Goal: Task Accomplishment & Management: Manage account settings

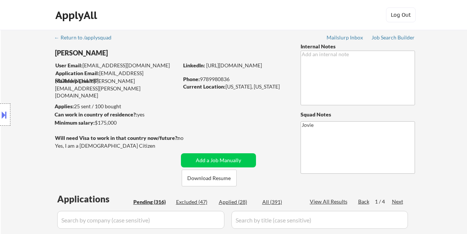
select select ""pending""
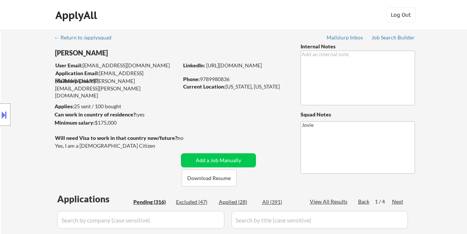
select select ""pending""
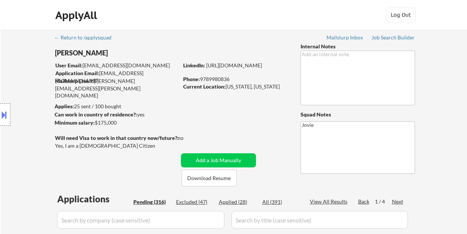
select select ""pending""
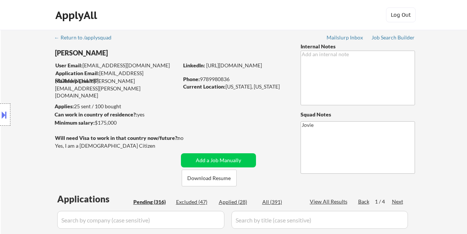
select select ""pending""
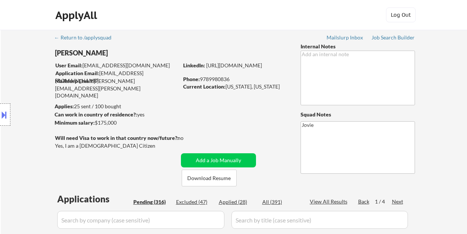
select select ""pending""
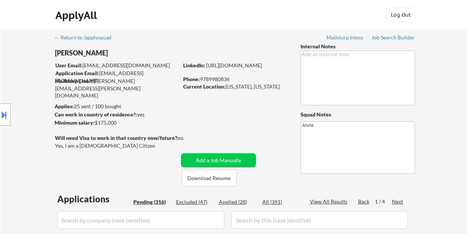
select select ""pending""
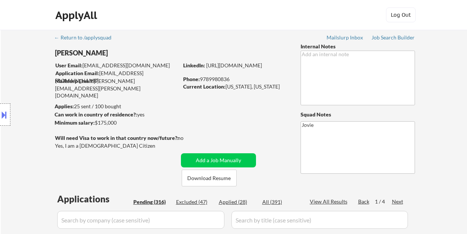
select select ""pending""
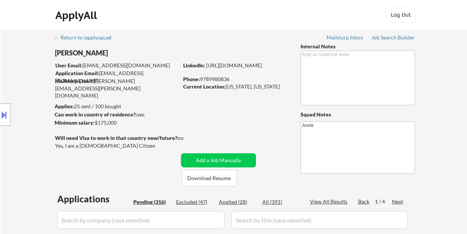
select select ""pending""
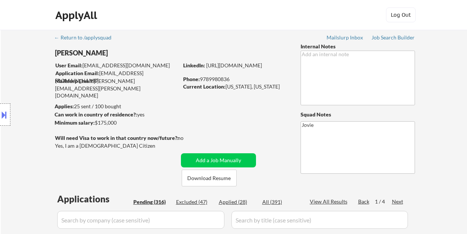
select select ""pending""
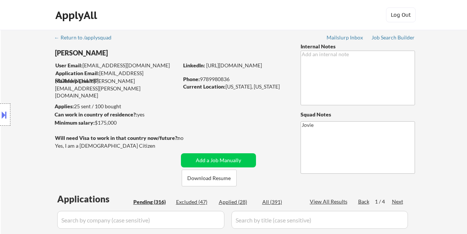
select select ""pending""
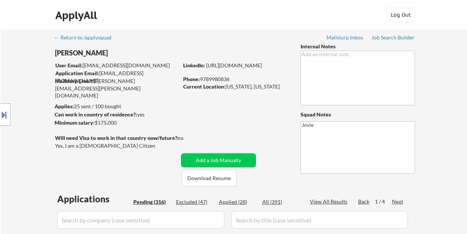
select select ""pending""
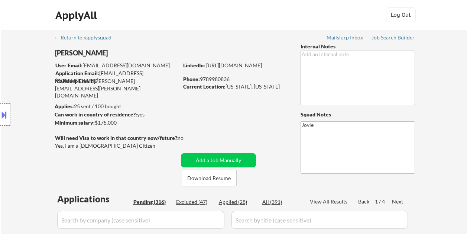
select select ""pending""
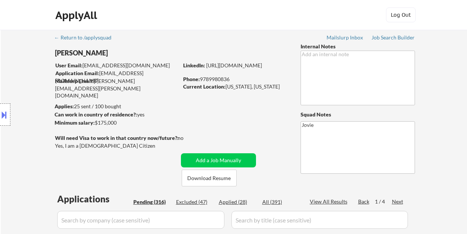
select select ""pending""
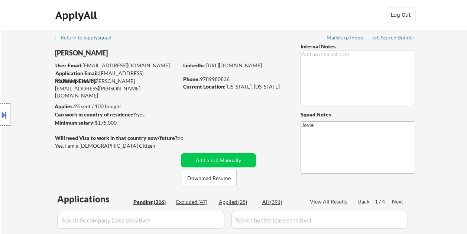
select select ""pending""
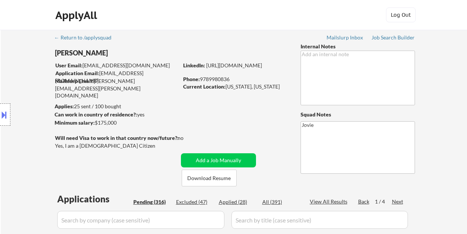
select select ""pending""
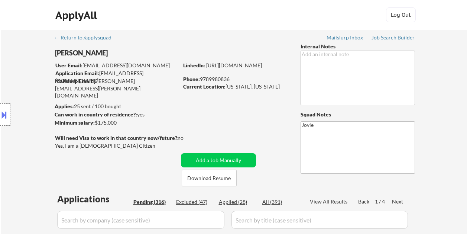
select select ""pending""
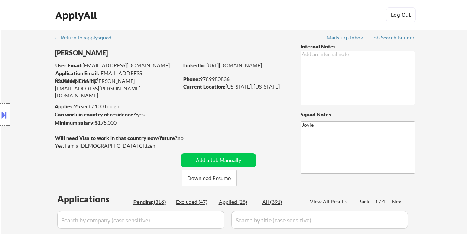
select select ""pending""
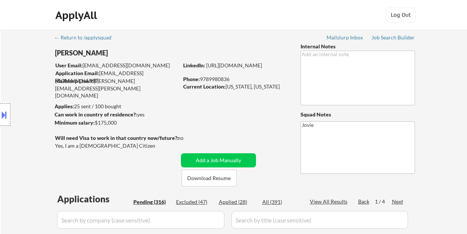
select select ""pending""
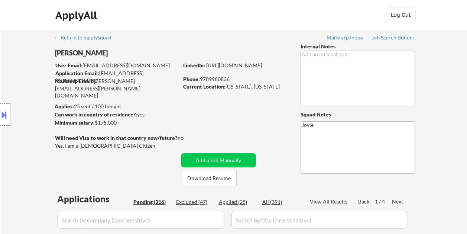
select select ""pending""
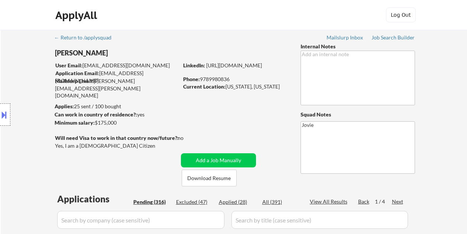
select select ""pending""
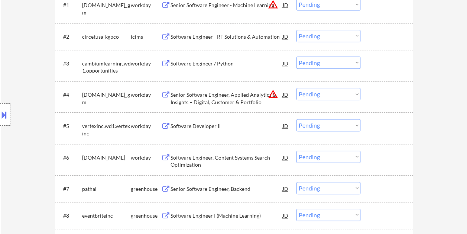
scroll to position [260, 0]
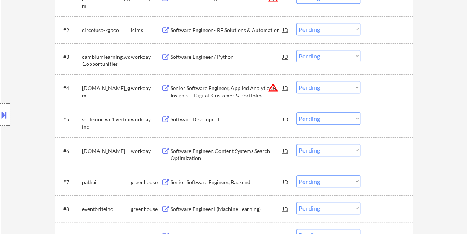
click at [386, 187] on div at bounding box center [387, 181] width 33 height 13
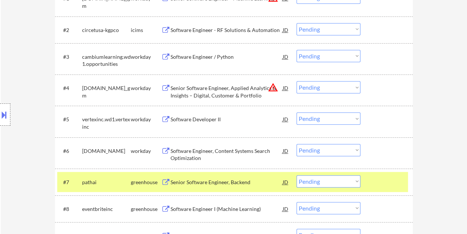
click at [206, 182] on div "Senior Software Engineer, Backend" at bounding box center [226, 181] width 112 height 7
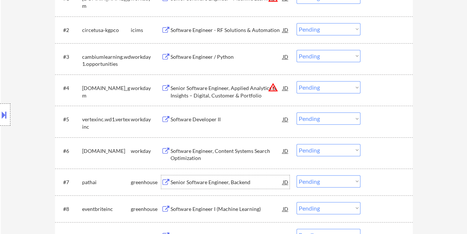
click at [387, 183] on div at bounding box center [387, 181] width 33 height 13
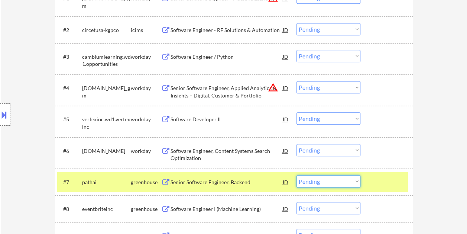
click at [355, 181] on select "Choose an option... Pending Applied Excluded (Questions) Excluded (Expired) Exc…" at bounding box center [328, 181] width 64 height 12
click at [296, 175] on select "Choose an option... Pending Applied Excluded (Questions) Excluded (Expired) Exc…" at bounding box center [328, 181] width 64 height 12
click at [377, 179] on div at bounding box center [387, 181] width 33 height 13
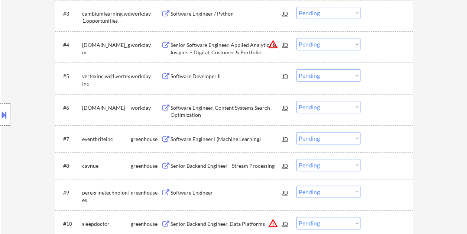
scroll to position [335, 0]
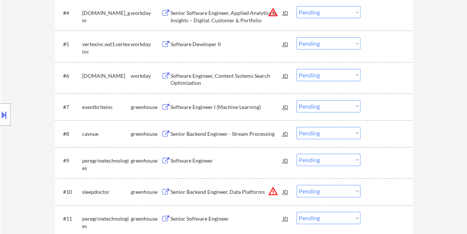
click at [395, 110] on div at bounding box center [387, 106] width 33 height 13
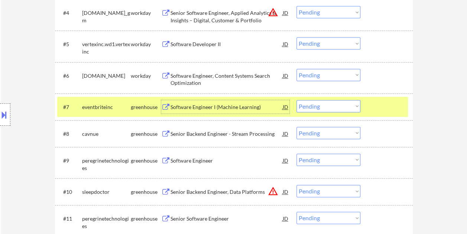
click at [230, 108] on div "Software Engineer I (Machine Learning)" at bounding box center [226, 106] width 112 height 7
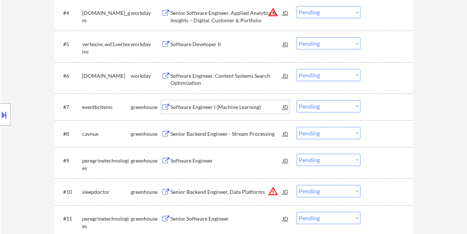
click at [368, 106] on div "#7 eventbriteinc greenhouse Software Engineer I (Machine Learning) JD warning_a…" at bounding box center [232, 107] width 351 height 20
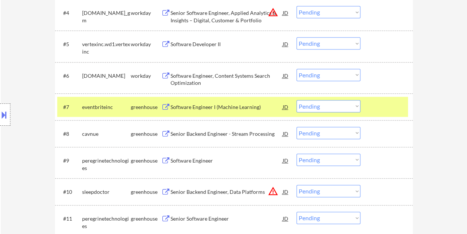
click at [356, 107] on select "Choose an option... Pending Applied Excluded (Questions) Excluded (Expired) Exc…" at bounding box center [328, 106] width 64 height 12
click at [296, 100] on select "Choose an option... Pending Applied Excluded (Questions) Excluded (Expired) Exc…" at bounding box center [328, 106] width 64 height 12
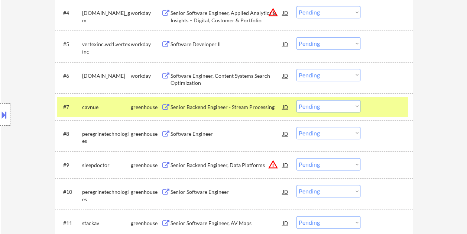
click at [379, 108] on div at bounding box center [387, 106] width 33 height 13
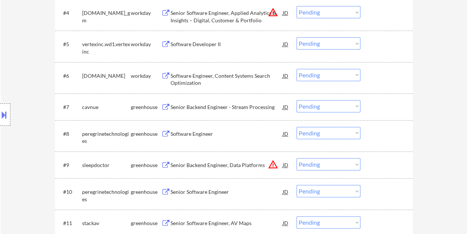
drag, startPoint x: 376, startPoint y: 103, endPoint x: 358, endPoint y: 107, distance: 17.7
click at [376, 103] on div at bounding box center [387, 106] width 33 height 13
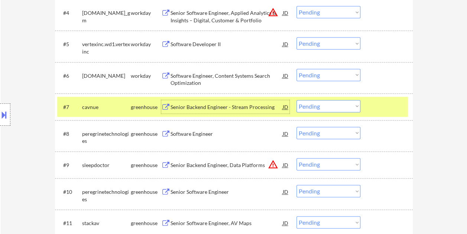
click at [198, 104] on div "Senior Backend Engineer - Stream Processing" at bounding box center [226, 106] width 112 height 7
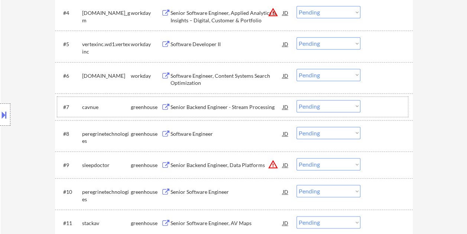
click at [368, 107] on div "#7 cavnue greenhouse Senior Backend Engineer - Stream Processing JD warning_amb…" at bounding box center [232, 107] width 351 height 20
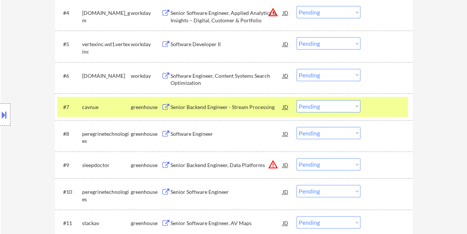
click at [352, 106] on select "Choose an option... Pending Applied Excluded (Questions) Excluded (Expired) Exc…" at bounding box center [328, 106] width 64 height 12
click at [296, 100] on select "Choose an option... Pending Applied Excluded (Questions) Excluded (Expired) Exc…" at bounding box center [328, 106] width 64 height 12
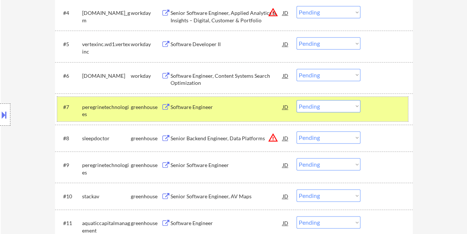
click at [371, 104] on div at bounding box center [387, 106] width 33 height 13
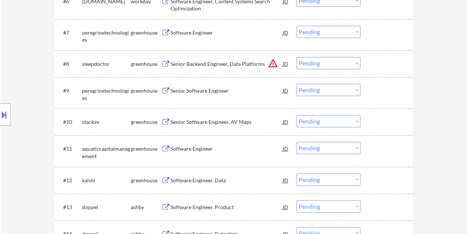
scroll to position [372, 0]
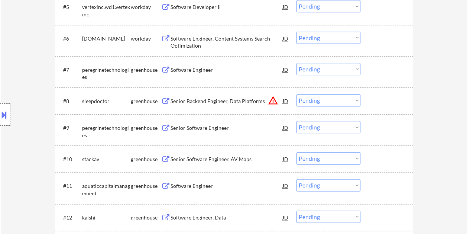
click at [377, 71] on div at bounding box center [387, 69] width 33 height 13
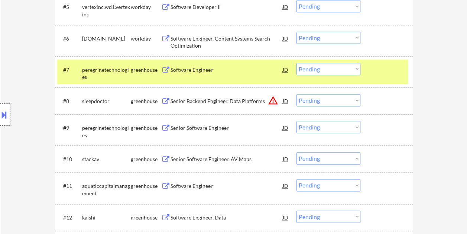
click at [210, 75] on div "Software Engineer" at bounding box center [226, 69] width 112 height 13
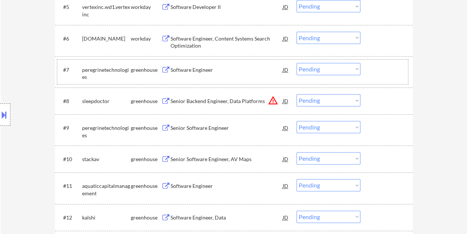
click at [367, 68] on div "#7 peregrinetechnologies greenhouse Software Engineer JD warning_amber Choose a…" at bounding box center [232, 71] width 351 height 25
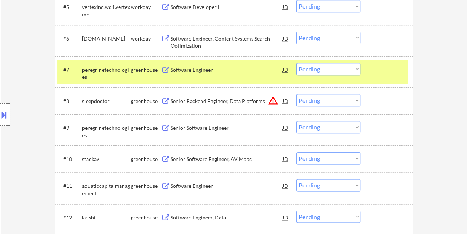
click at [354, 68] on select "Choose an option... Pending Applied Excluded (Questions) Excluded (Expired) Exc…" at bounding box center [328, 69] width 64 height 12
click at [296, 63] on select "Choose an option... Pending Applied Excluded (Questions) Excluded (Expired) Exc…" at bounding box center [328, 69] width 64 height 12
select select ""pending""
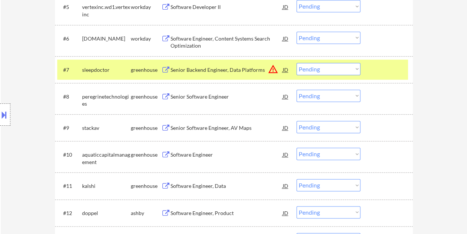
click at [395, 71] on div at bounding box center [387, 69] width 33 height 13
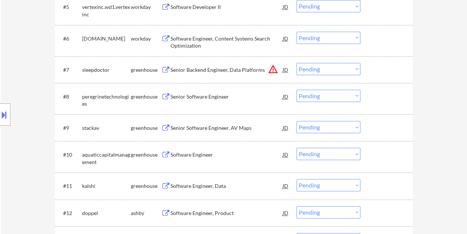
click at [386, 211] on div at bounding box center [387, 212] width 33 height 13
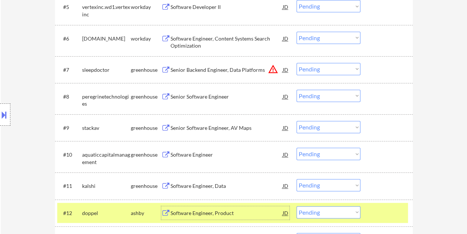
click at [254, 212] on div "Software Engineer, Product" at bounding box center [226, 212] width 112 height 7
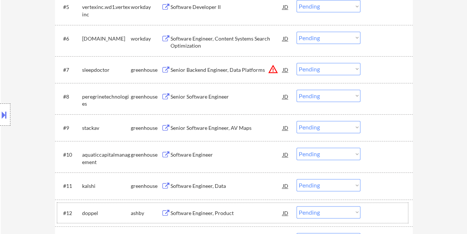
drag, startPoint x: 377, startPoint y: 207, endPoint x: 353, endPoint y: 211, distance: 24.9
click at [377, 208] on div at bounding box center [387, 212] width 33 height 13
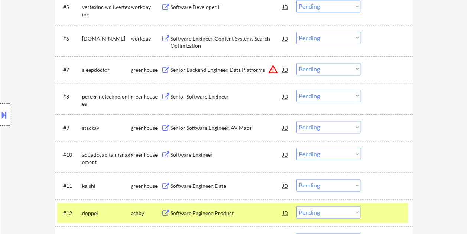
click at [351, 211] on select "Choose an option... Pending Applied Excluded (Questions) Excluded (Expired) Exc…" at bounding box center [328, 212] width 64 height 12
click at [296, 206] on select "Choose an option... Pending Applied Excluded (Questions) Excluded (Expired) Exc…" at bounding box center [328, 212] width 64 height 12
click at [369, 215] on div "#12 doppel [PERSON_NAME] Software Engineer, Detection JD warning_amber Choose a…" at bounding box center [232, 212] width 351 height 20
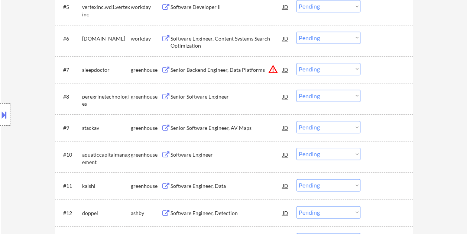
scroll to position [409, 0]
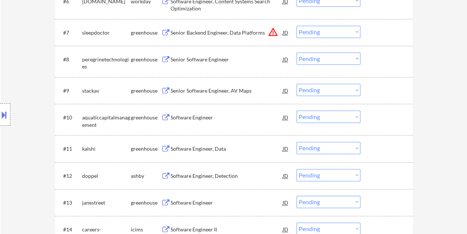
click at [383, 172] on div at bounding box center [387, 175] width 33 height 13
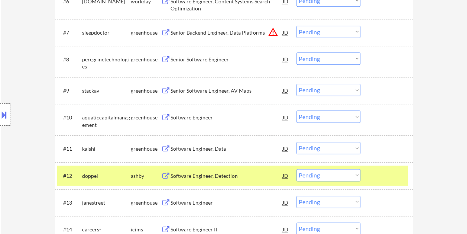
click at [255, 170] on div "Software Engineer, Detection" at bounding box center [226, 175] width 112 height 13
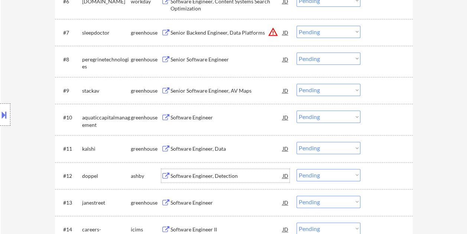
drag, startPoint x: 383, startPoint y: 177, endPoint x: 363, endPoint y: 179, distance: 20.2
click at [383, 177] on div at bounding box center [387, 175] width 33 height 13
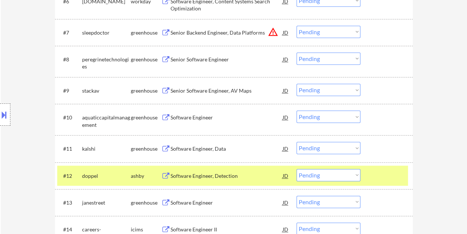
click at [357, 176] on select "Choose an option... Pending Applied Excluded (Questions) Excluded (Expired) Exc…" at bounding box center [328, 175] width 64 height 12
click at [296, 169] on select "Choose an option... Pending Applied Excluded (Questions) Excluded (Expired) Exc…" at bounding box center [328, 175] width 64 height 12
select select ""pending""
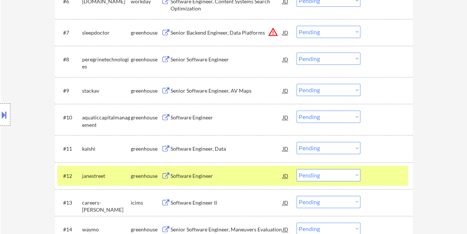
click at [380, 170] on div at bounding box center [387, 175] width 33 height 13
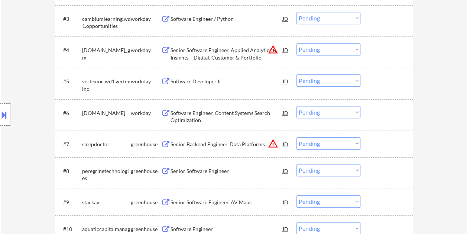
scroll to position [335, 0]
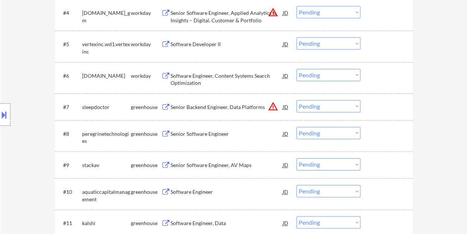
click at [374, 108] on div at bounding box center [387, 106] width 33 height 13
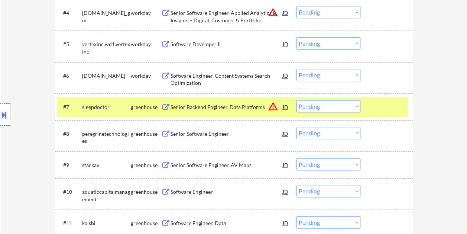
click at [251, 109] on div "Senior Backend Engineer, Data Platforms" at bounding box center [226, 106] width 112 height 7
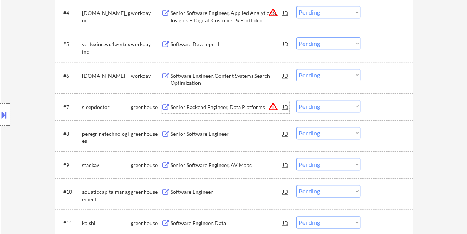
click at [375, 110] on div at bounding box center [387, 106] width 33 height 13
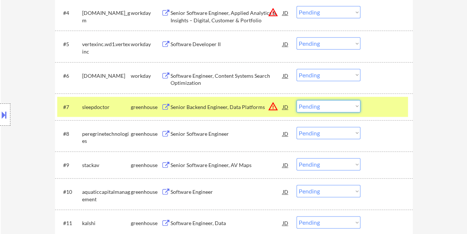
click at [357, 106] on select "Choose an option... Pending Applied Excluded (Questions) Excluded (Expired) Exc…" at bounding box center [328, 106] width 64 height 12
click at [296, 100] on select "Choose an option... Pending Applied Excluded (Questions) Excluded (Expired) Exc…" at bounding box center [328, 106] width 64 height 12
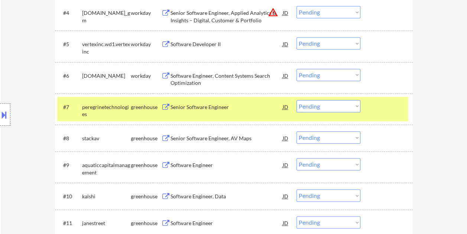
click at [386, 108] on div at bounding box center [387, 106] width 33 height 13
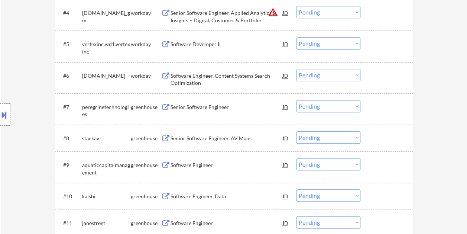
click at [386, 108] on div at bounding box center [387, 106] width 33 height 13
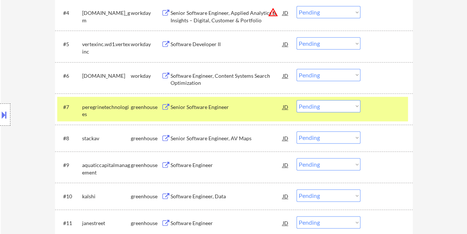
click at [245, 105] on div "Senior Software Engineer" at bounding box center [226, 106] width 112 height 7
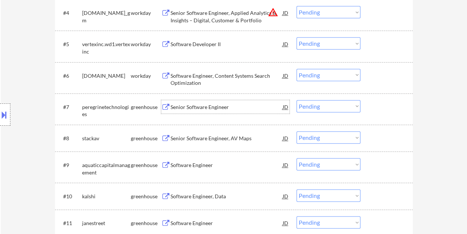
click at [374, 103] on div at bounding box center [387, 106] width 33 height 13
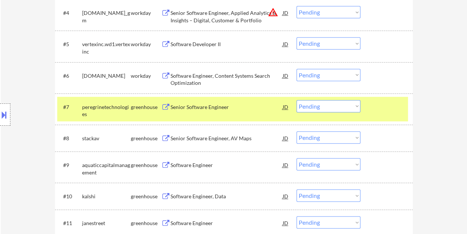
click at [351, 103] on select "Choose an option... Pending Applied Excluded (Questions) Excluded (Expired) Exc…" at bounding box center [328, 106] width 64 height 12
click at [355, 109] on select "Choose an option... Pending Applied Excluded (Questions) Excluded (Expired) Exc…" at bounding box center [328, 106] width 64 height 12
click at [296, 100] on select "Choose an option... Pending Applied Excluded (Questions) Excluded (Expired) Exc…" at bounding box center [328, 106] width 64 height 12
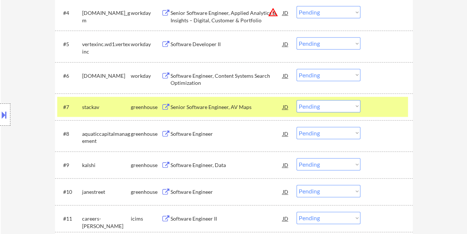
click at [372, 106] on div at bounding box center [387, 106] width 33 height 13
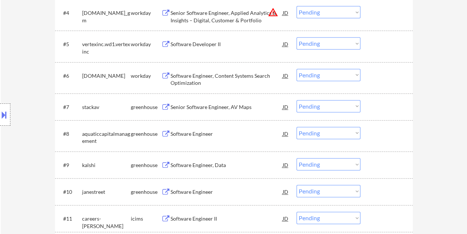
click at [380, 108] on div at bounding box center [387, 106] width 33 height 13
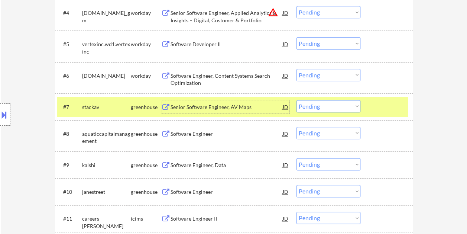
click at [192, 101] on div "Senior Software Engineer, AV Maps" at bounding box center [226, 106] width 112 height 13
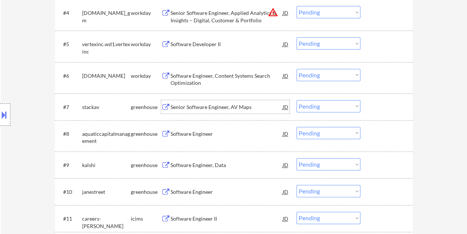
click at [383, 108] on div at bounding box center [387, 106] width 33 height 13
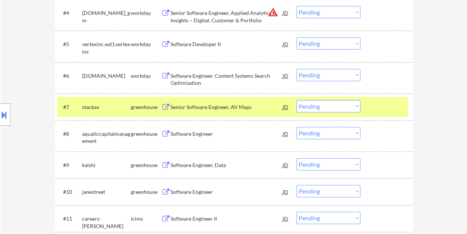
click at [350, 107] on select "Choose an option... Pending Applied Excluded (Questions) Excluded (Expired) Exc…" at bounding box center [328, 106] width 64 height 12
click at [296, 100] on select "Choose an option... Pending Applied Excluded (Questions) Excluded (Expired) Exc…" at bounding box center [328, 106] width 64 height 12
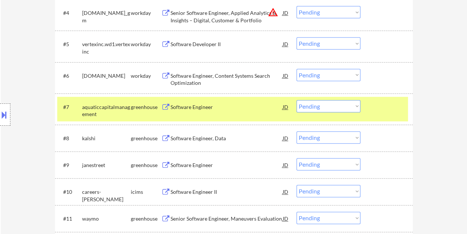
click at [390, 105] on div at bounding box center [387, 106] width 33 height 13
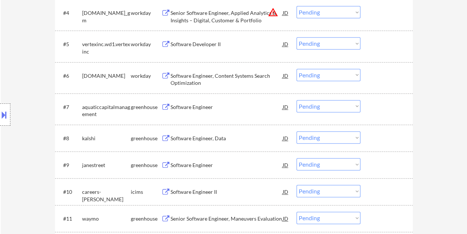
click at [387, 107] on div at bounding box center [387, 106] width 33 height 13
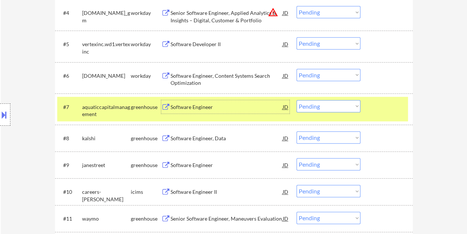
click at [247, 110] on div "Software Engineer" at bounding box center [226, 106] width 112 height 7
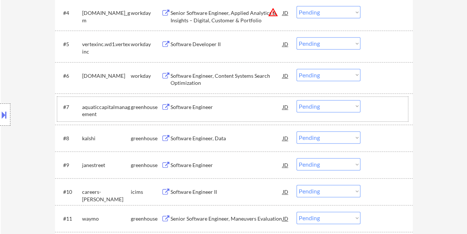
click at [370, 107] on div "#7 aquaticcapitalmanagement greenhouse Software Engineer JD warning_amber Choos…" at bounding box center [232, 109] width 351 height 25
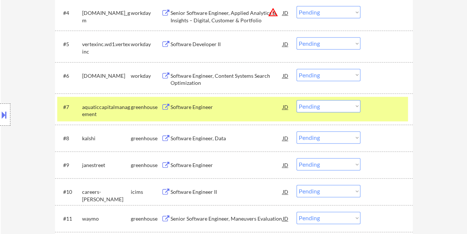
click at [357, 105] on select "Choose an option... Pending Applied Excluded (Questions) Excluded (Expired) Exc…" at bounding box center [328, 106] width 64 height 12
click at [296, 100] on select "Choose an option... Pending Applied Excluded (Questions) Excluded (Expired) Exc…" at bounding box center [328, 106] width 64 height 12
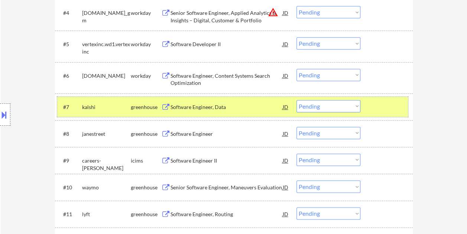
click at [372, 101] on div at bounding box center [387, 106] width 33 height 13
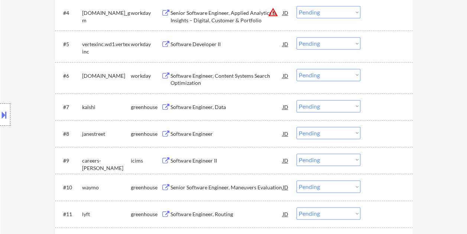
click at [383, 104] on div at bounding box center [387, 106] width 33 height 13
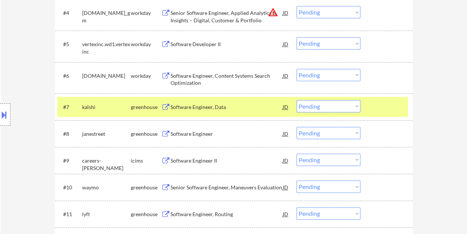
click at [179, 110] on div "Software Engineer, Data" at bounding box center [226, 106] width 112 height 7
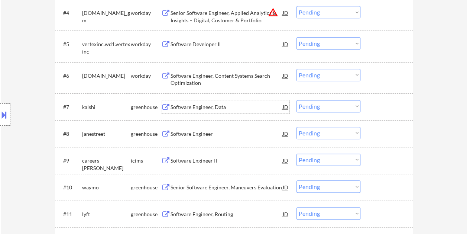
drag, startPoint x: 387, startPoint y: 111, endPoint x: 375, endPoint y: 111, distance: 11.9
click at [387, 111] on div at bounding box center [387, 106] width 33 height 13
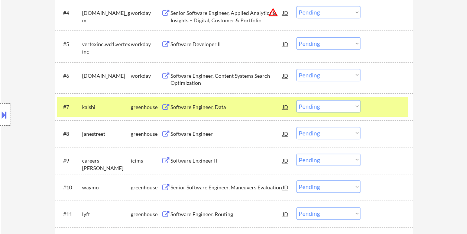
click at [358, 105] on select "Choose an option... Pending Applied Excluded (Questions) Excluded (Expired) Exc…" at bounding box center [328, 106] width 64 height 12
click at [296, 100] on select "Choose an option... Pending Applied Excluded (Questions) Excluded (Expired) Exc…" at bounding box center [328, 106] width 64 height 12
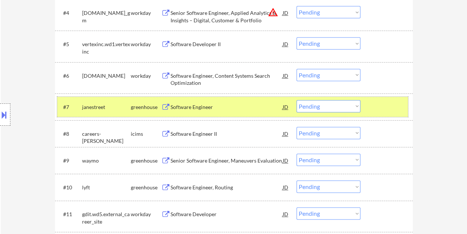
click at [390, 103] on div at bounding box center [387, 106] width 33 height 13
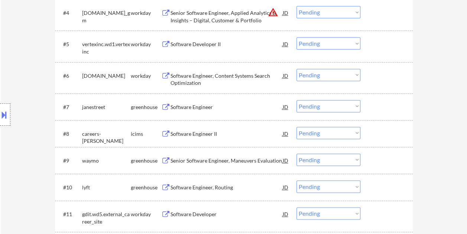
click at [390, 103] on div at bounding box center [387, 106] width 33 height 13
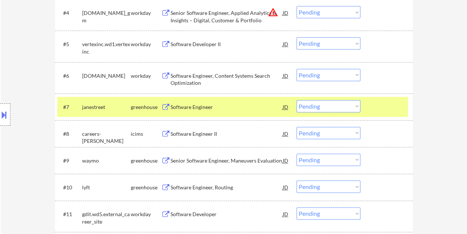
click at [209, 107] on div "Software Engineer" at bounding box center [226, 106] width 112 height 7
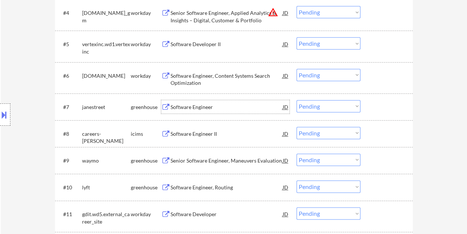
click at [393, 114] on div "#7 janestreet greenhouse Software Engineer JD warning_amber Choose an option...…" at bounding box center [232, 107] width 351 height 20
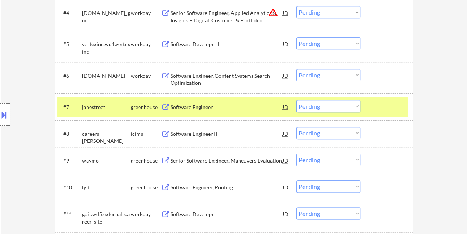
click at [357, 104] on select "Choose an option... Pending Applied Excluded (Questions) Excluded (Expired) Exc…" at bounding box center [328, 106] width 64 height 12
click at [296, 100] on select "Choose an option... Pending Applied Excluded (Questions) Excluded (Expired) Exc…" at bounding box center [328, 106] width 64 height 12
select select ""pending""
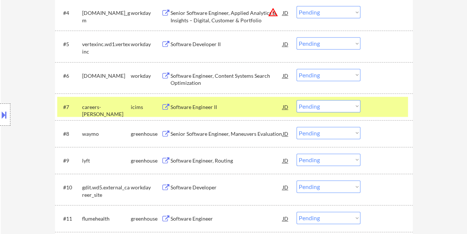
click at [380, 113] on div "#7 careers-[PERSON_NAME] icims Software Engineer II JD warning_amber Choose an …" at bounding box center [232, 107] width 351 height 20
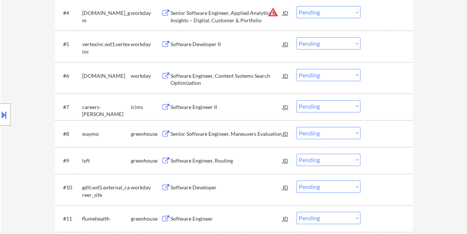
click at [374, 135] on div at bounding box center [387, 133] width 33 height 13
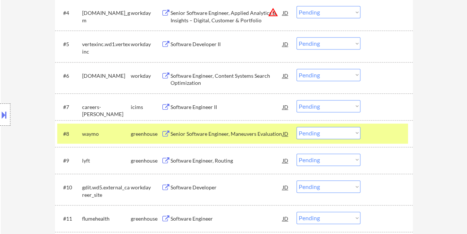
click at [205, 132] on div "Senior Software Engineer, Maneuvers Evaluation" at bounding box center [226, 133] width 112 height 7
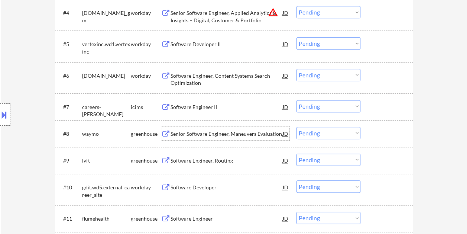
click at [381, 161] on div at bounding box center [387, 159] width 33 height 13
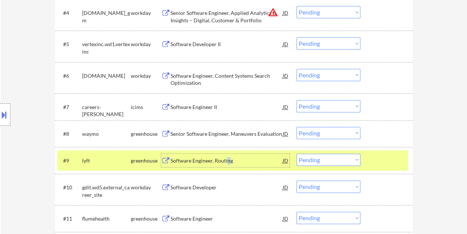
click at [228, 160] on div "Software Engineer, Routing" at bounding box center [226, 160] width 112 height 7
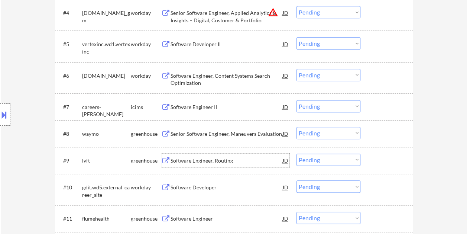
click at [368, 157] on div "#9 lyft greenhouse Software Engineer, Routing JD warning_amber Choose an option…" at bounding box center [232, 160] width 351 height 20
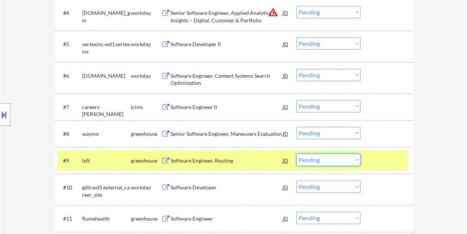
click at [357, 163] on select "Choose an option... Pending Applied Excluded (Questions) Excluded (Expired) Exc…" at bounding box center [328, 159] width 64 height 12
click at [296, 153] on select "Choose an option... Pending Applied Excluded (Questions) Excluded (Expired) Exc…" at bounding box center [328, 159] width 64 height 12
select select ""pending""
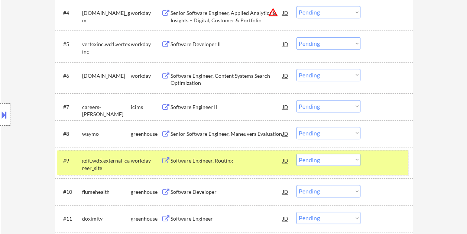
click at [388, 162] on div at bounding box center [387, 159] width 33 height 13
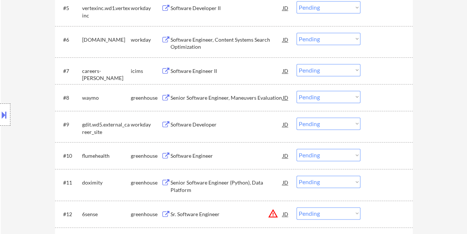
scroll to position [409, 0]
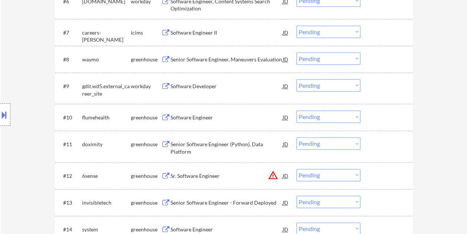
drag, startPoint x: 467, startPoint y: 42, endPoint x: 466, endPoint y: 69, distance: 27.5
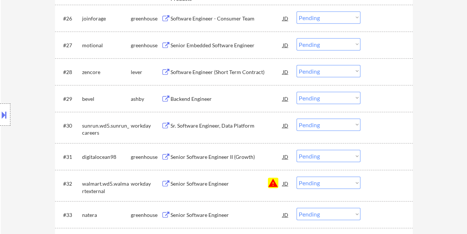
scroll to position [950, 0]
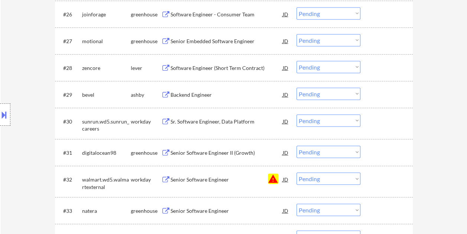
drag, startPoint x: 376, startPoint y: 97, endPoint x: 358, endPoint y: 98, distance: 17.9
click at [376, 96] on div at bounding box center [387, 94] width 33 height 13
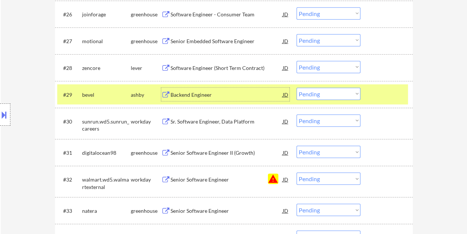
click at [230, 97] on div "Backend Engineer" at bounding box center [226, 94] width 112 height 7
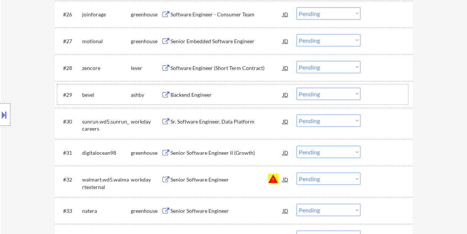
click at [368, 90] on div "#29 bevel [PERSON_NAME] Backend Engineer JD warning_amber Choose an option... P…" at bounding box center [232, 94] width 351 height 20
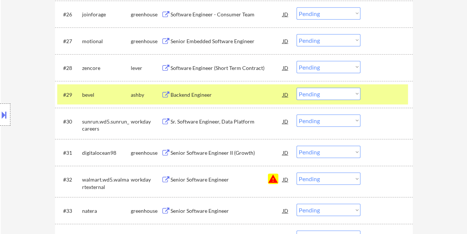
click at [352, 92] on select "Choose an option... Pending Applied Excluded (Questions) Excluded (Expired) Exc…" at bounding box center [328, 94] width 64 height 12
click at [296, 88] on select "Choose an option... Pending Applied Excluded (Questions) Excluded (Expired) Exc…" at bounding box center [328, 94] width 64 height 12
select select ""pending""
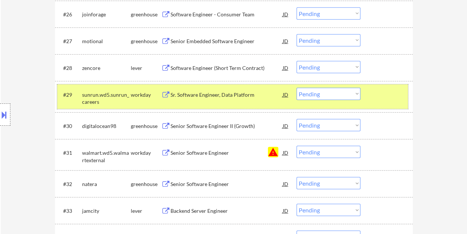
click at [386, 99] on div at bounding box center [387, 94] width 33 height 13
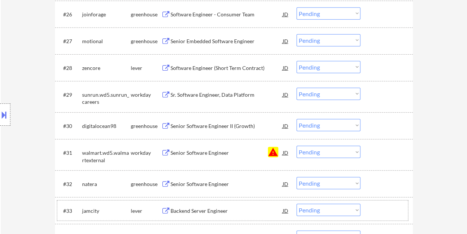
drag, startPoint x: 378, startPoint y: 210, endPoint x: 214, endPoint y: 210, distance: 163.8
click at [377, 210] on div at bounding box center [387, 210] width 33 height 13
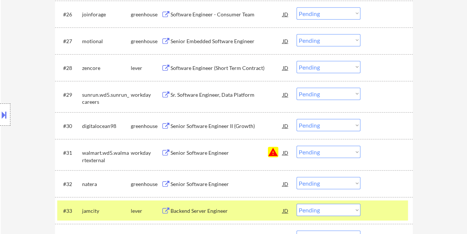
click at [201, 210] on div "Backend Server Engineer" at bounding box center [226, 210] width 112 height 7
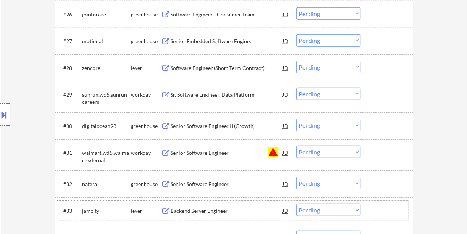
click at [384, 208] on div at bounding box center [387, 210] width 33 height 13
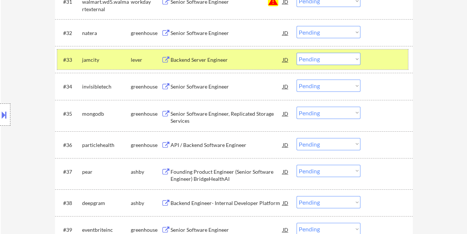
scroll to position [1097, 0]
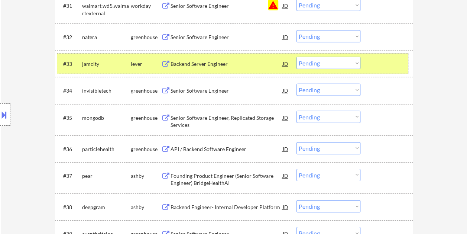
click at [358, 61] on select "Choose an option... Pending Applied Excluded (Questions) Excluded (Expired) Exc…" at bounding box center [328, 63] width 64 height 12
click at [296, 57] on select "Choose an option... Pending Applied Excluded (Questions) Excluded (Expired) Exc…" at bounding box center [328, 63] width 64 height 12
select select ""pending""
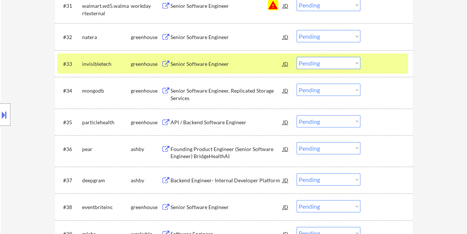
click at [389, 61] on div at bounding box center [387, 63] width 33 height 13
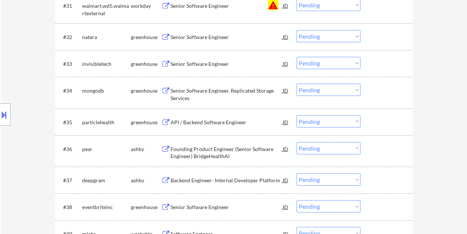
click at [384, 148] on div at bounding box center [387, 148] width 33 height 13
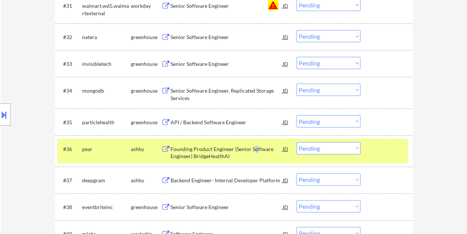
click at [254, 147] on div "Founding Product Engineer (Senior Software Engineer) BridgeHealthAI" at bounding box center [226, 152] width 112 height 14
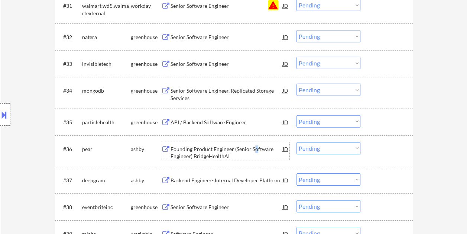
click at [387, 152] on div at bounding box center [387, 148] width 33 height 13
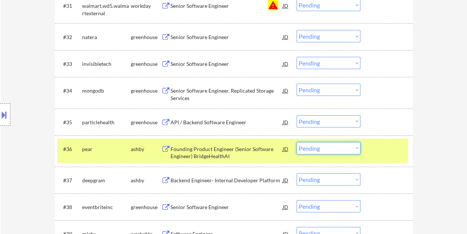
click at [354, 151] on select "Choose an option... Pending Applied Excluded (Questions) Excluded (Expired) Exc…" at bounding box center [328, 148] width 64 height 12
click at [296, 142] on select "Choose an option... Pending Applied Excluded (Questions) Excluded (Expired) Exc…" at bounding box center [328, 148] width 64 height 12
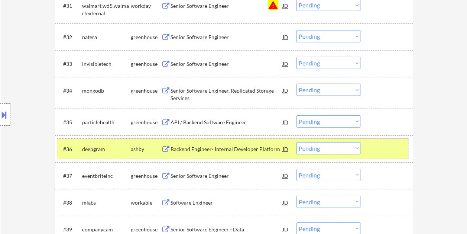
click at [379, 150] on div at bounding box center [387, 148] width 33 height 13
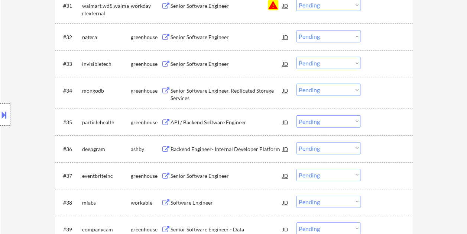
click at [384, 149] on div at bounding box center [387, 148] width 33 height 13
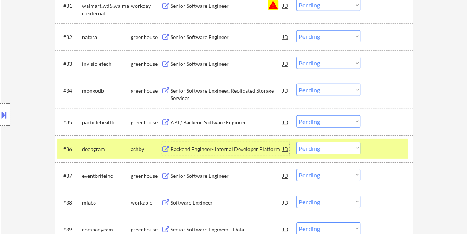
click at [190, 146] on div "Backend Engineer- Internal Developer Platform" at bounding box center [226, 148] width 112 height 7
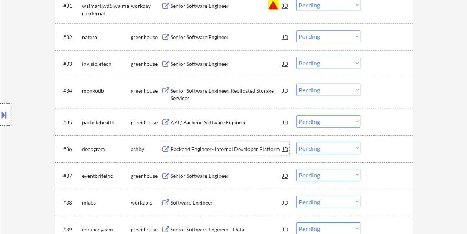
drag, startPoint x: 379, startPoint y: 147, endPoint x: 357, endPoint y: 147, distance: 21.5
click at [376, 147] on div at bounding box center [387, 148] width 33 height 13
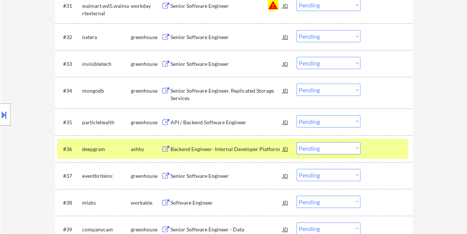
click at [353, 147] on select "Choose an option... Pending Applied Excluded (Questions) Excluded (Expired) Exc…" at bounding box center [328, 148] width 64 height 12
click at [296, 142] on select "Choose an option... Pending Applied Excluded (Questions) Excluded (Expired) Exc…" at bounding box center [328, 148] width 64 height 12
select select ""pending""
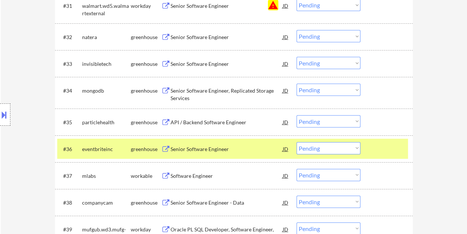
click at [383, 146] on div at bounding box center [387, 148] width 33 height 13
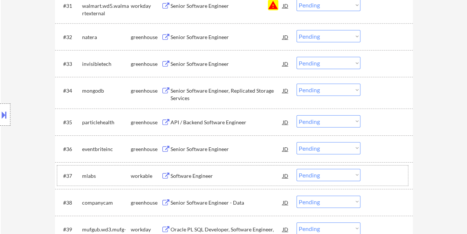
drag, startPoint x: 381, startPoint y: 172, endPoint x: 250, endPoint y: 179, distance: 131.7
click at [380, 172] on div at bounding box center [387, 175] width 33 height 13
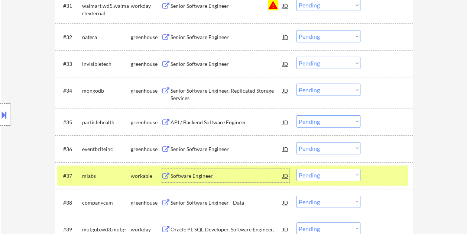
click at [233, 173] on div "Software Engineer" at bounding box center [226, 175] width 112 height 7
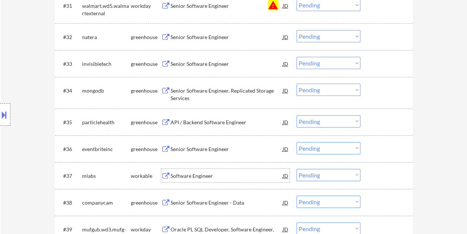
drag, startPoint x: 383, startPoint y: 173, endPoint x: 363, endPoint y: 176, distance: 19.8
click at [381, 173] on div at bounding box center [387, 175] width 33 height 13
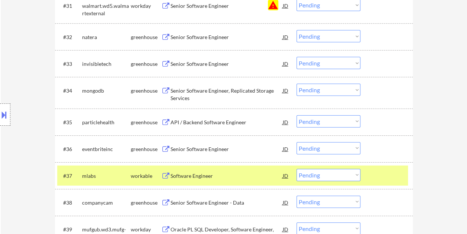
click at [357, 177] on select "Choose an option... Pending Applied Excluded (Questions) Excluded (Expired) Exc…" at bounding box center [328, 175] width 64 height 12
click at [296, 169] on select "Choose an option... Pending Applied Excluded (Questions) Excluded (Expired) Exc…" at bounding box center [328, 175] width 64 height 12
select select ""pending""
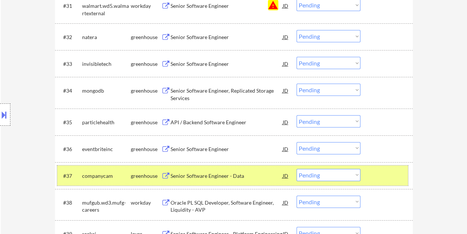
click at [390, 179] on div at bounding box center [387, 175] width 33 height 13
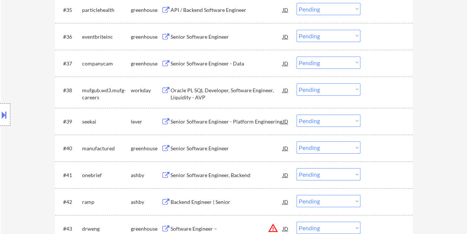
scroll to position [1229, 0]
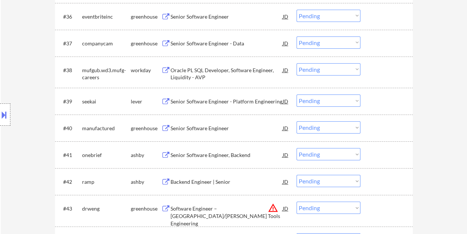
drag, startPoint x: 383, startPoint y: 94, endPoint x: 300, endPoint y: 104, distance: 83.5
click at [383, 94] on div "#39 seekai lever Senior Software Engineer - Platform Engineering JD warning_amb…" at bounding box center [232, 101] width 351 height 20
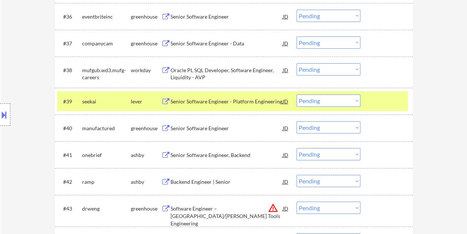
click at [248, 98] on div "Senior Software Engineer - Platform Engineering" at bounding box center [226, 101] width 112 height 7
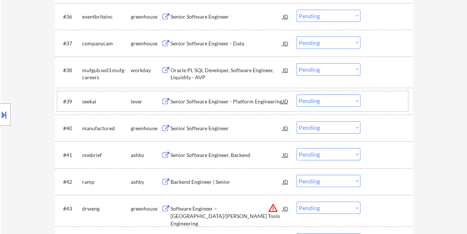
drag, startPoint x: 383, startPoint y: 108, endPoint x: 364, endPoint y: 105, distance: 18.6
click at [383, 108] on div "#39 seekai lever Senior Software Engineer - Platform Engineering JD warning_amb…" at bounding box center [232, 101] width 351 height 20
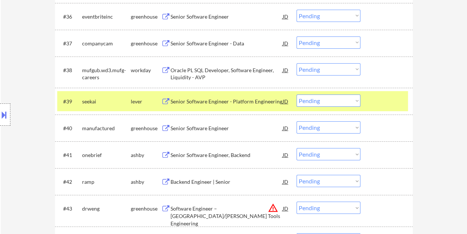
click at [357, 101] on select "Choose an option... Pending Applied Excluded (Questions) Excluded (Expired) Exc…" at bounding box center [328, 100] width 64 height 12
click at [296, 94] on select "Choose an option... Pending Applied Excluded (Questions) Excluded (Expired) Exc…" at bounding box center [328, 100] width 64 height 12
select select ""pending""
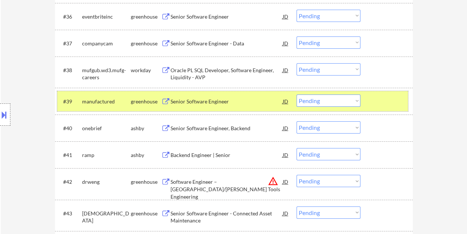
click at [383, 108] on div "#39 manufactured greenhouse Senior Software Engineer JD warning_amber Choose an…" at bounding box center [232, 101] width 351 height 20
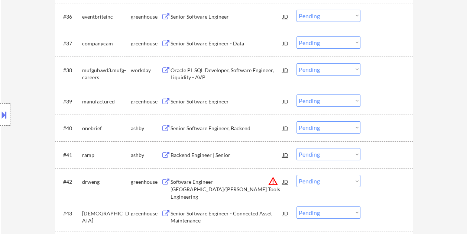
click at [383, 129] on div at bounding box center [387, 127] width 33 height 13
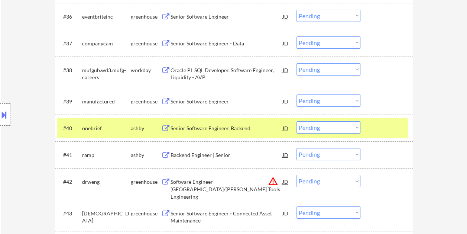
click at [188, 126] on div "Senior Software Engineer, Backend" at bounding box center [226, 127] width 112 height 7
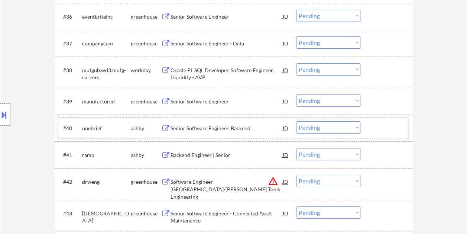
click at [375, 130] on div at bounding box center [387, 127] width 33 height 13
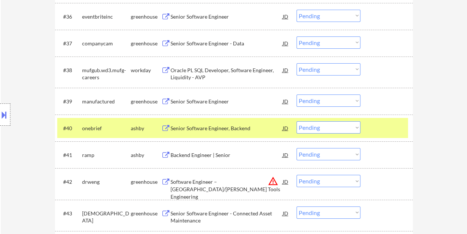
click at [356, 130] on select "Choose an option... Pending Applied Excluded (Questions) Excluded (Expired) Exc…" at bounding box center [328, 127] width 64 height 12
click at [296, 121] on select "Choose an option... Pending Applied Excluded (Questions) Excluded (Expired) Exc…" at bounding box center [328, 127] width 64 height 12
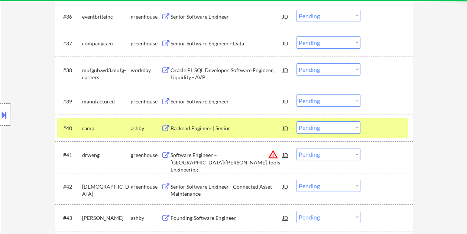
click at [386, 127] on div at bounding box center [387, 127] width 33 height 13
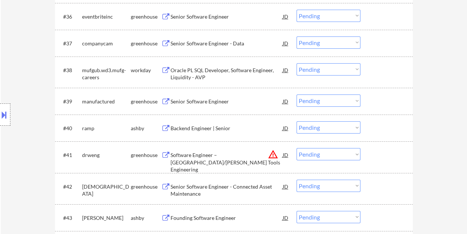
click at [392, 127] on div at bounding box center [387, 127] width 33 height 13
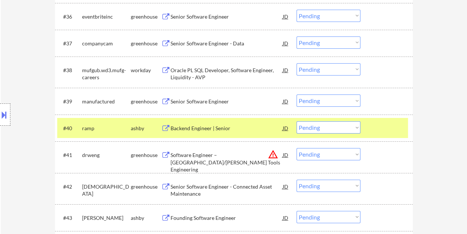
click at [201, 126] on div "Backend Engineer | Senior" at bounding box center [226, 127] width 112 height 7
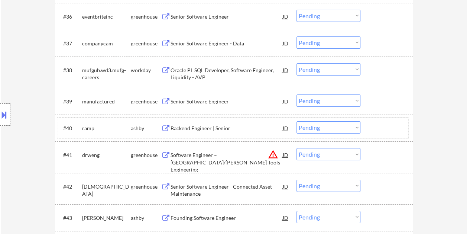
click at [381, 126] on div at bounding box center [387, 127] width 33 height 13
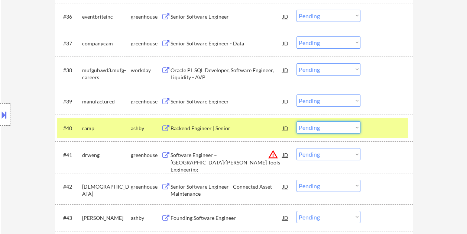
click at [359, 129] on select "Choose an option... Pending Applied Excluded (Questions) Excluded (Expired) Exc…" at bounding box center [328, 127] width 64 height 12
click at [296, 121] on select "Choose an option... Pending Applied Excluded (Questions) Excluded (Expired) Exc…" at bounding box center [328, 127] width 64 height 12
select select ""pending""
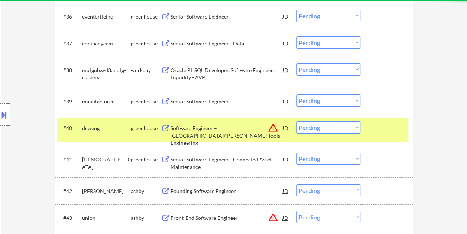
click at [384, 127] on div at bounding box center [387, 127] width 33 height 13
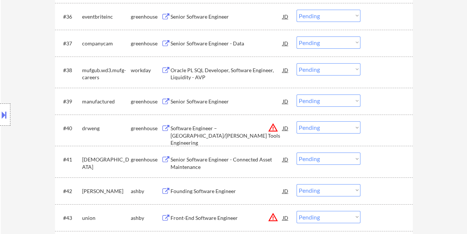
click at [379, 193] on div at bounding box center [387, 190] width 33 height 13
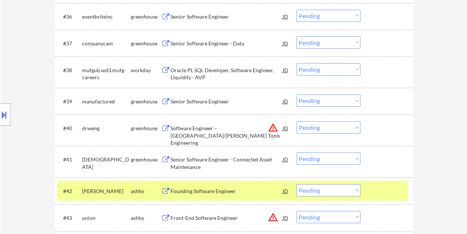
click at [193, 189] on div "Founding Software Engineer" at bounding box center [226, 190] width 112 height 7
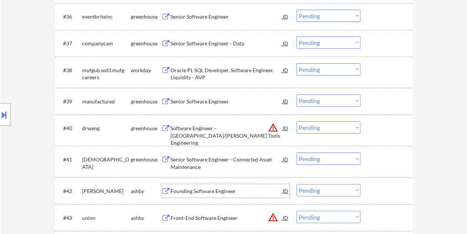
drag, startPoint x: 394, startPoint y: 192, endPoint x: 366, endPoint y: 191, distance: 28.6
click at [394, 192] on div at bounding box center [387, 190] width 33 height 13
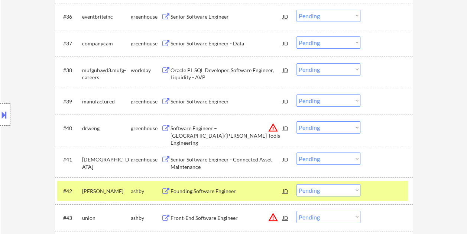
click at [352, 189] on select "Choose an option... Pending Applied Excluded (Questions) Excluded (Expired) Exc…" at bounding box center [328, 190] width 64 height 12
click at [296, 184] on select "Choose an option... Pending Applied Excluded (Questions) Excluded (Expired) Exc…" at bounding box center [328, 190] width 64 height 12
click at [372, 189] on div at bounding box center [387, 190] width 33 height 13
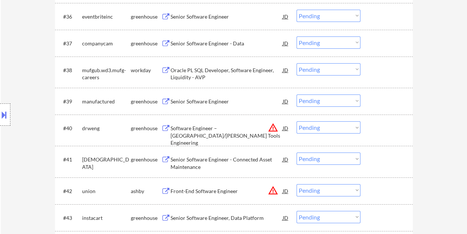
click at [375, 190] on div at bounding box center [387, 190] width 33 height 13
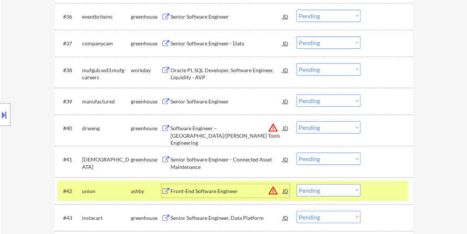
click at [230, 191] on div "Front-End Software Engineer" at bounding box center [226, 190] width 112 height 7
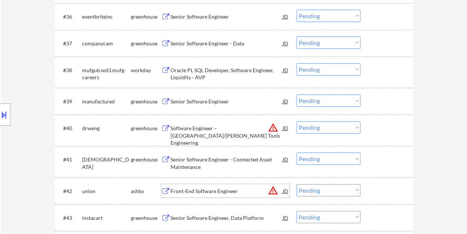
click at [367, 185] on div "#42 union [PERSON_NAME] Front-End Software Engineer JD warning_amber Choose an …" at bounding box center [232, 191] width 351 height 20
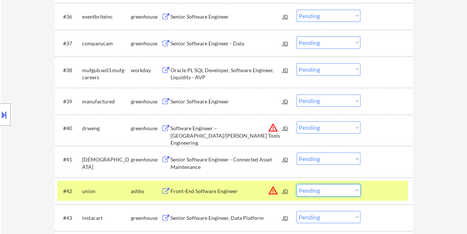
click at [355, 191] on select "Choose an option... Pending Applied Excluded (Questions) Excluded (Expired) Exc…" at bounding box center [328, 190] width 64 height 12
click at [296, 184] on select "Choose an option... Pending Applied Excluded (Questions) Excluded (Expired) Exc…" at bounding box center [328, 190] width 64 height 12
click at [384, 191] on div at bounding box center [387, 190] width 33 height 13
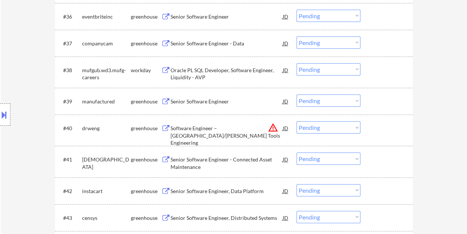
click at [386, 189] on div at bounding box center [387, 190] width 33 height 13
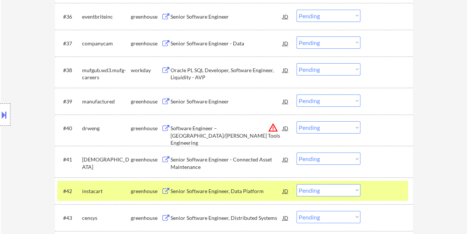
click at [218, 188] on div "Senior Software Engineer, Data Platform" at bounding box center [226, 190] width 112 height 7
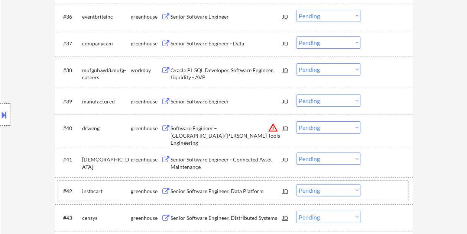
click at [377, 188] on div at bounding box center [387, 190] width 33 height 13
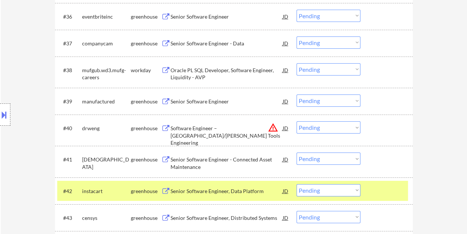
click at [353, 191] on select "Choose an option... Pending Applied Excluded (Questions) Excluded (Expired) Exc…" at bounding box center [328, 190] width 64 height 12
click at [296, 184] on select "Choose an option... Pending Applied Excluded (Questions) Excluded (Expired) Exc…" at bounding box center [328, 190] width 64 height 12
select select ""pending""
click at [383, 187] on div at bounding box center [387, 190] width 33 height 13
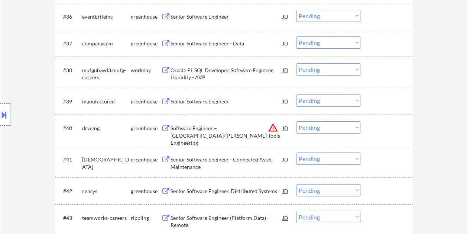
scroll to position [1266, 0]
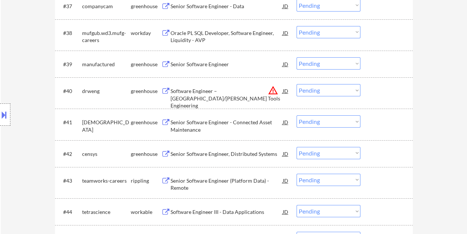
drag, startPoint x: 374, startPoint y: 211, endPoint x: 307, endPoint y: 214, distance: 67.3
click at [374, 211] on div at bounding box center [387, 211] width 33 height 13
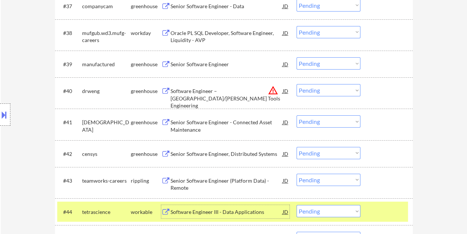
click at [197, 209] on div "Software Engineer III - Data Applications" at bounding box center [226, 211] width 112 height 7
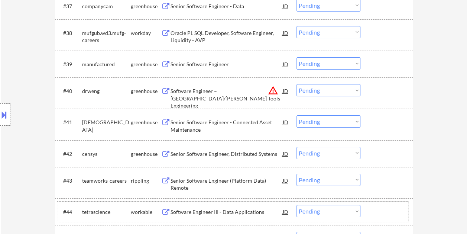
click at [374, 207] on div at bounding box center [387, 211] width 33 height 13
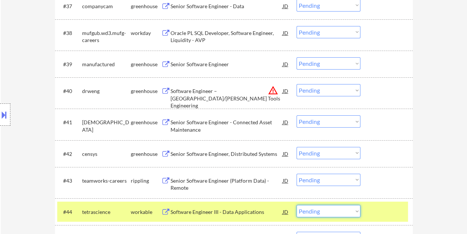
click at [356, 209] on select "Choose an option... Pending Applied Excluded (Questions) Excluded (Expired) Exc…" at bounding box center [328, 211] width 64 height 12
click at [296, 205] on select "Choose an option... Pending Applied Excluded (Questions) Excluded (Expired) Exc…" at bounding box center [328, 211] width 64 height 12
select select ""pending""
click at [381, 211] on div at bounding box center [387, 211] width 33 height 13
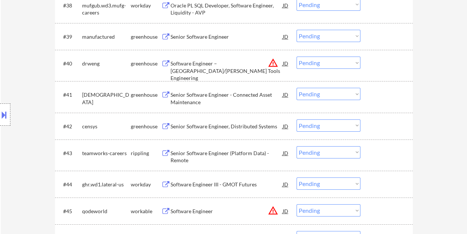
scroll to position [1303, 0]
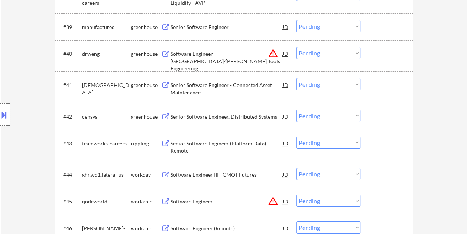
click at [382, 202] on div at bounding box center [387, 200] width 33 height 13
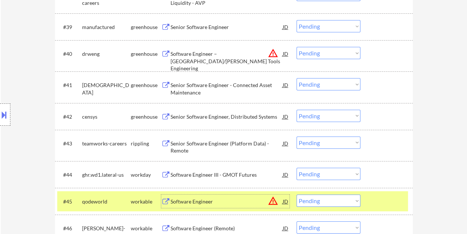
click at [234, 202] on div "Software Engineer" at bounding box center [226, 201] width 112 height 7
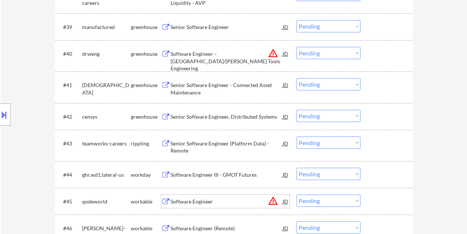
click at [374, 198] on div at bounding box center [387, 200] width 33 height 13
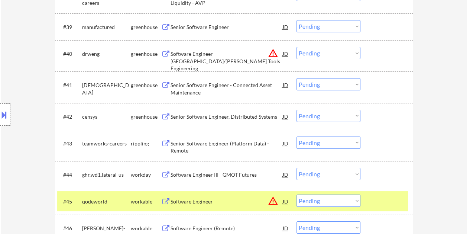
click at [357, 200] on select "Choose an option... Pending Applied Excluded (Questions) Excluded (Expired) Exc…" at bounding box center [328, 200] width 64 height 12
click at [296, 194] on select "Choose an option... Pending Applied Excluded (Questions) Excluded (Expired) Exc…" at bounding box center [328, 200] width 64 height 12
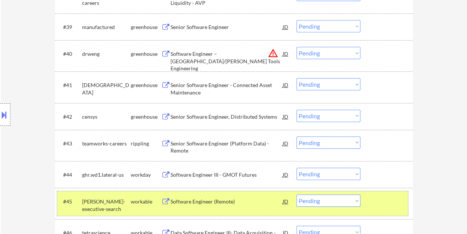
click at [376, 198] on div at bounding box center [387, 200] width 33 height 13
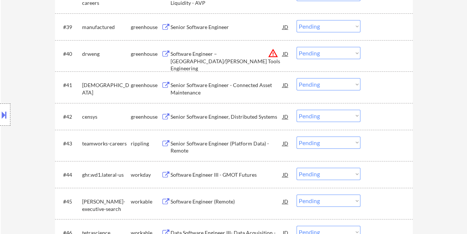
click at [376, 198] on div at bounding box center [387, 200] width 33 height 13
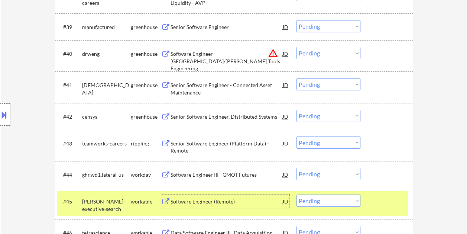
click at [188, 201] on div "Software Engineer (Remote)" at bounding box center [226, 201] width 112 height 7
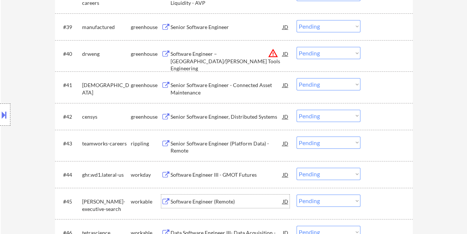
click at [369, 204] on div "#45 [PERSON_NAME]-executive-search workable Software Engineer (Remote) JD warni…" at bounding box center [232, 203] width 351 height 25
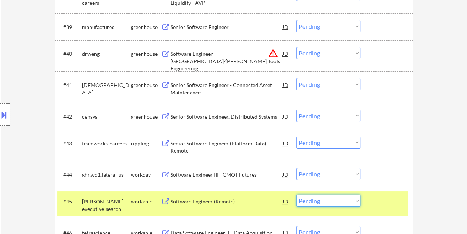
click at [356, 202] on select "Choose an option... Pending Applied Excluded (Questions) Excluded (Expired) Exc…" at bounding box center [328, 200] width 64 height 12
click at [296, 194] on select "Choose an option... Pending Applied Excluded (Questions) Excluded (Expired) Exc…" at bounding box center [328, 200] width 64 height 12
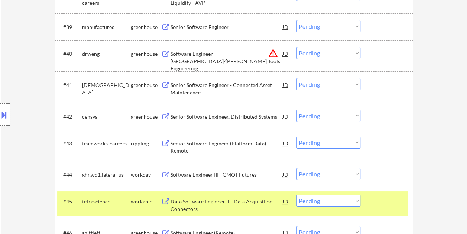
click at [389, 201] on div at bounding box center [387, 200] width 33 height 13
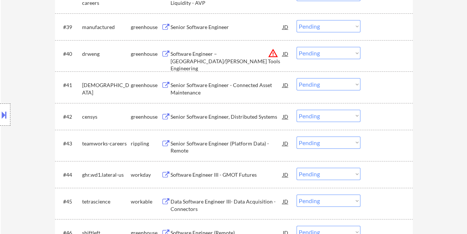
click at [392, 200] on div at bounding box center [387, 200] width 33 height 13
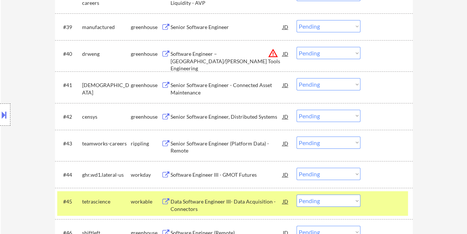
click at [201, 201] on div "Data Software Engineer III- Data Acquisition - Connectors" at bounding box center [226, 205] width 112 height 14
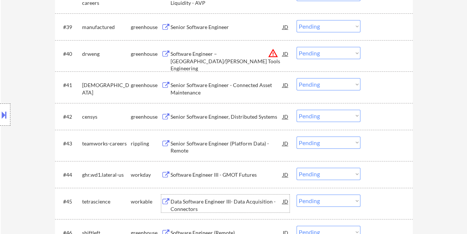
click at [377, 201] on div at bounding box center [387, 200] width 33 height 13
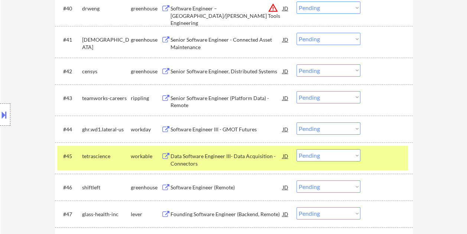
scroll to position [1336, 0]
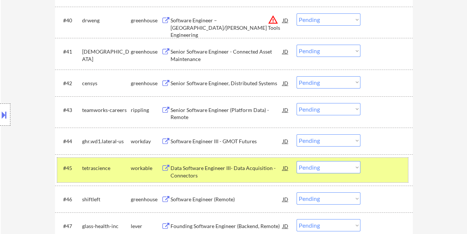
click at [354, 165] on select "Choose an option... Pending Applied Excluded (Questions) Excluded (Expired) Exc…" at bounding box center [328, 167] width 64 height 12
click at [296, 161] on select "Choose an option... Pending Applied Excluded (Questions) Excluded (Expired) Exc…" at bounding box center [328, 167] width 64 height 12
select select ""pending""
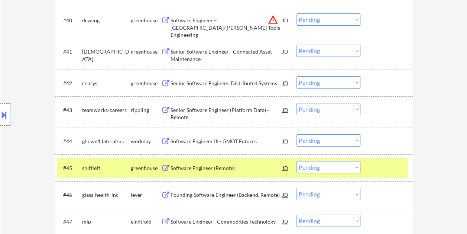
click at [378, 159] on div "#45 shiftleft greenhouse Software Engineer (Remote) JD warning_amber Choose an …" at bounding box center [232, 167] width 351 height 20
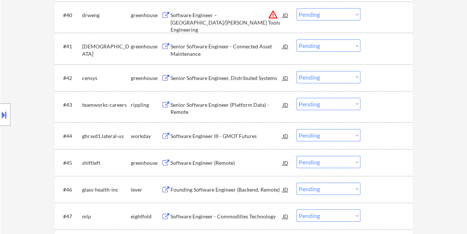
scroll to position [1374, 0]
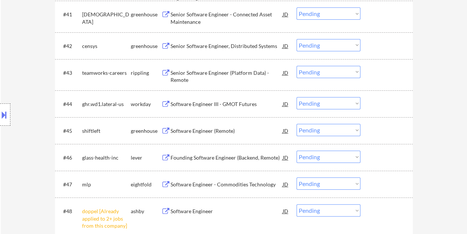
click at [389, 163] on div at bounding box center [387, 156] width 33 height 13
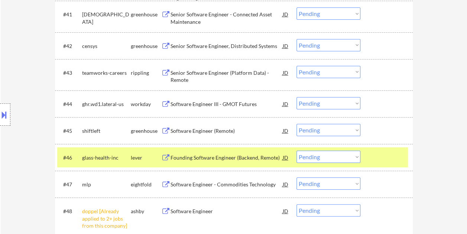
click at [177, 157] on div "Founding Software Engineer (Backend, Remote)" at bounding box center [226, 157] width 112 height 7
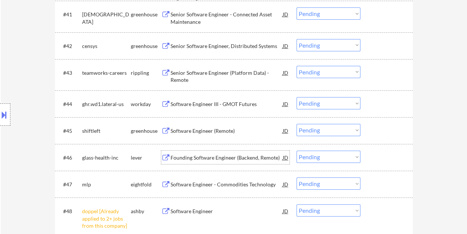
drag, startPoint x: 389, startPoint y: 153, endPoint x: 383, endPoint y: 154, distance: 6.4
click at [386, 153] on div at bounding box center [387, 156] width 33 height 13
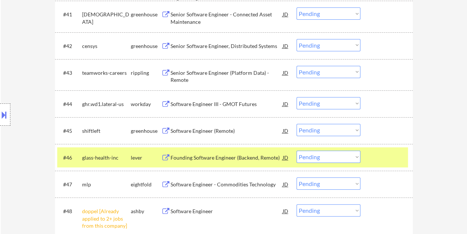
click at [347, 157] on select "Choose an option... Pending Applied Excluded (Questions) Excluded (Expired) Exc…" at bounding box center [328, 156] width 64 height 12
click at [296, 150] on select "Choose an option... Pending Applied Excluded (Questions) Excluded (Expired) Exc…" at bounding box center [328, 156] width 64 height 12
click at [383, 158] on div at bounding box center [387, 156] width 33 height 13
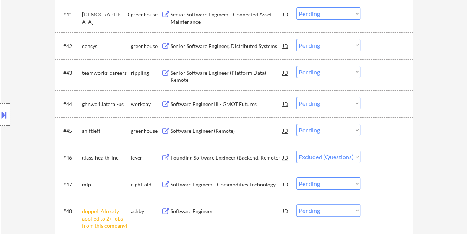
select select ""pending""
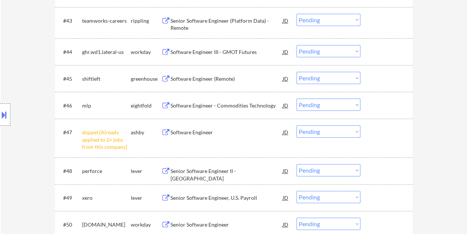
scroll to position [1448, 0]
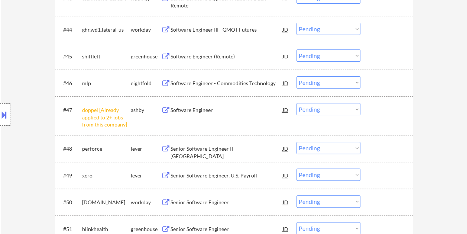
click at [390, 149] on div at bounding box center [387, 148] width 33 height 13
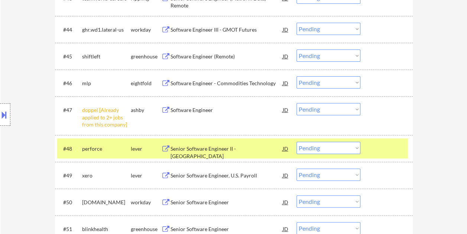
click at [207, 146] on div "Senior Software Engineer II - [GEOGRAPHIC_DATA]" at bounding box center [226, 152] width 112 height 14
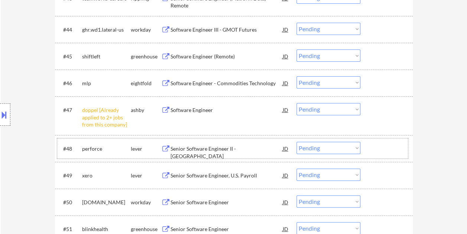
click at [368, 144] on div "#48 perforce lever Senior Software Engineer II - US JD warning_amber Choose an …" at bounding box center [232, 148] width 351 height 20
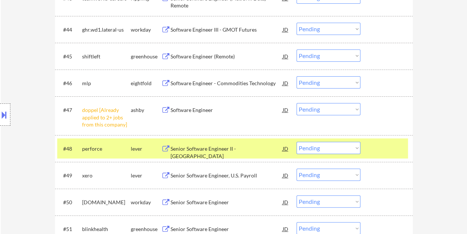
click at [354, 144] on select "Choose an option... Pending Applied Excluded (Questions) Excluded (Expired) Exc…" at bounding box center [328, 148] width 64 height 12
click at [296, 142] on select "Choose an option... Pending Applied Excluded (Questions) Excluded (Expired) Exc…" at bounding box center [328, 148] width 64 height 12
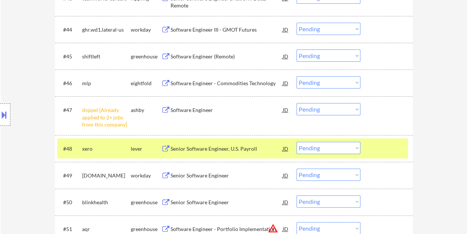
click at [384, 143] on div at bounding box center [387, 148] width 33 height 13
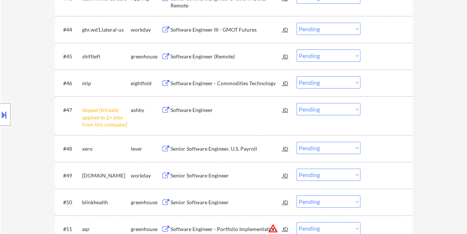
click at [387, 143] on div at bounding box center [387, 148] width 33 height 13
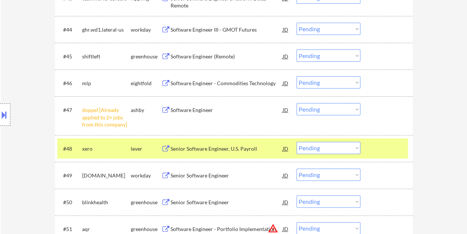
click at [227, 149] on div "Senior Software Engineer, U.S. Payroll" at bounding box center [226, 148] width 112 height 7
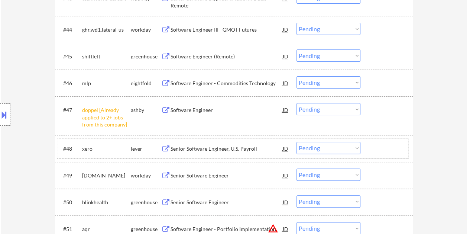
click at [376, 150] on div at bounding box center [387, 148] width 33 height 13
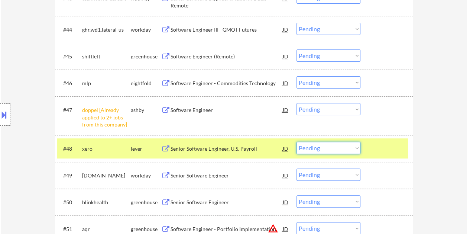
click at [357, 149] on select "Choose an option... Pending Applied Excluded (Questions) Excluded (Expired) Exc…" at bounding box center [328, 148] width 64 height 12
click at [296, 142] on select "Choose an option... Pending Applied Excluded (Questions) Excluded (Expired) Exc…" at bounding box center [328, 148] width 64 height 12
select select ""pending""
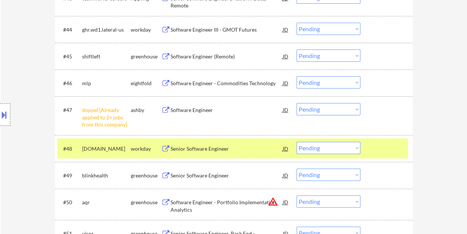
click at [372, 152] on div at bounding box center [387, 148] width 33 height 13
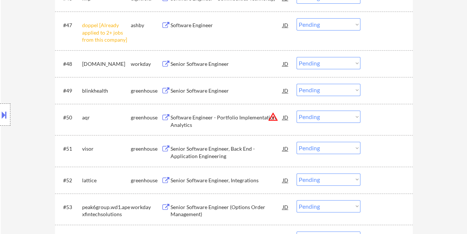
scroll to position [1549, 0]
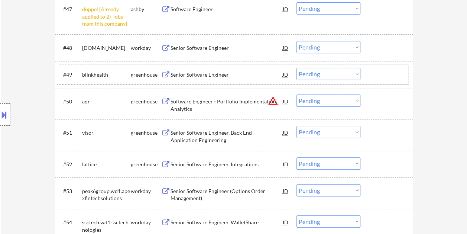
click at [373, 68] on div at bounding box center [387, 74] width 33 height 13
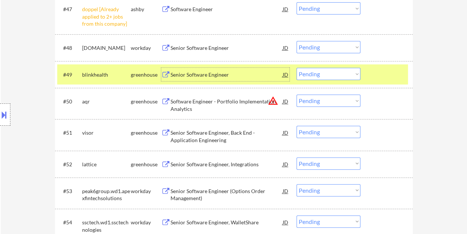
click at [231, 76] on div "Senior Software Engineer" at bounding box center [226, 74] width 112 height 7
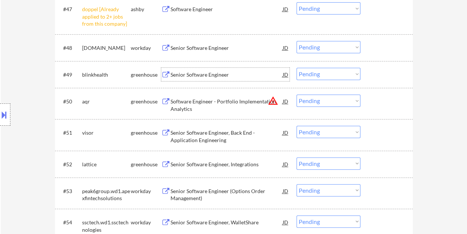
click at [368, 73] on div "#49 blinkhealth greenhouse Senior Software Engineer JD warning_amber Choose an …" at bounding box center [232, 74] width 351 height 20
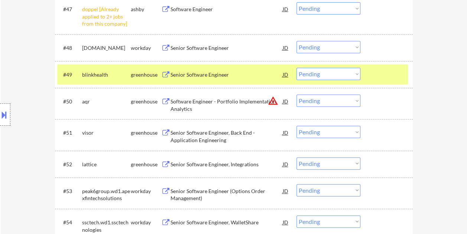
click at [349, 74] on select "Choose an option... Pending Applied Excluded (Questions) Excluded (Expired) Exc…" at bounding box center [328, 74] width 64 height 12
click at [296, 68] on select "Choose an option... Pending Applied Excluded (Questions) Excluded (Expired) Exc…" at bounding box center [328, 74] width 64 height 12
select select ""pending""
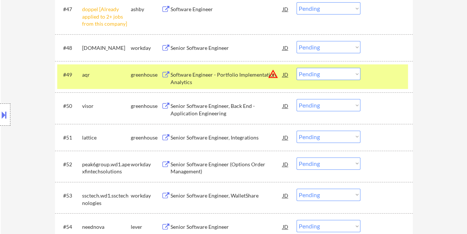
click at [371, 74] on div at bounding box center [387, 74] width 33 height 13
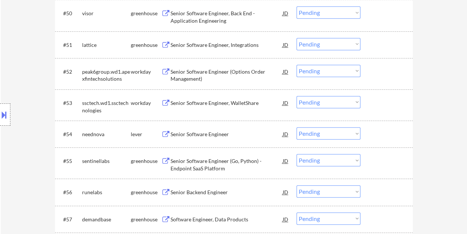
scroll to position [1653, 0]
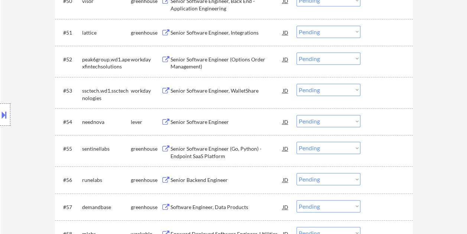
drag, startPoint x: 392, startPoint y: 121, endPoint x: 243, endPoint y: 116, distance: 149.8
click at [391, 121] on div at bounding box center [387, 121] width 33 height 13
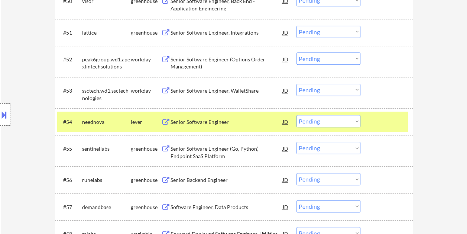
click at [198, 124] on div "Senior Software Engineer" at bounding box center [226, 121] width 112 height 7
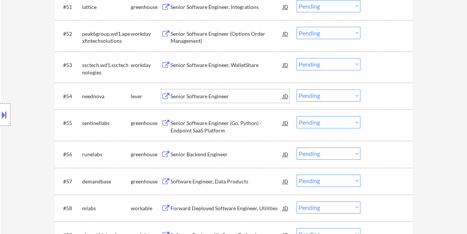
scroll to position [1690, 0]
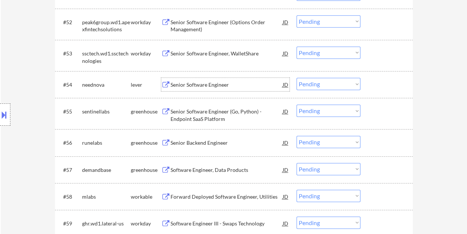
click at [385, 195] on div at bounding box center [387, 195] width 33 height 13
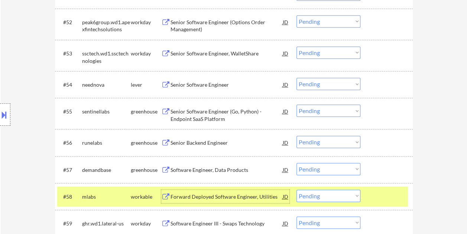
click at [253, 195] on div "Forward Deployed Software Engineer, Utilities" at bounding box center [226, 196] width 112 height 7
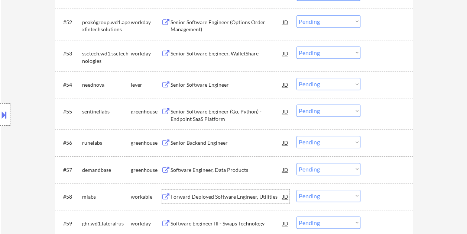
drag, startPoint x: 371, startPoint y: 194, endPoint x: 362, endPoint y: 193, distance: 9.3
click at [371, 194] on div at bounding box center [387, 195] width 33 height 13
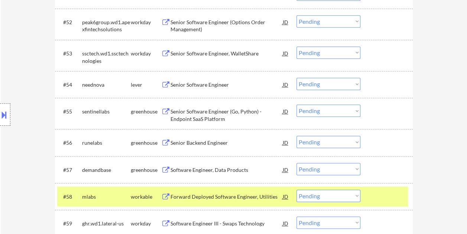
click at [357, 194] on select "Choose an option... Pending Applied Excluded (Questions) Excluded (Expired) Exc…" at bounding box center [328, 195] width 64 height 12
click at [296, 189] on select "Choose an option... Pending Applied Excluded (Questions) Excluded (Expired) Exc…" at bounding box center [328, 195] width 64 height 12
select select ""pending""
click at [368, 197] on div "#58 ghr.wd1.lateral-us workday Software Engineer III - Swaps Technology JD warn…" at bounding box center [232, 196] width 351 height 20
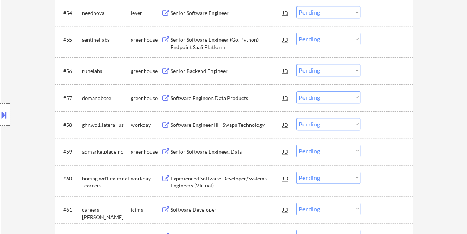
scroll to position [1765, 0]
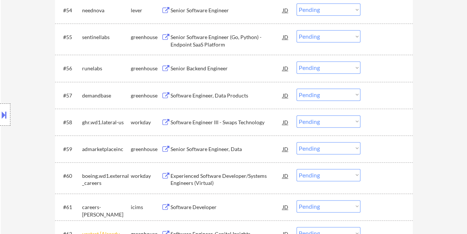
click at [378, 124] on div at bounding box center [387, 121] width 33 height 13
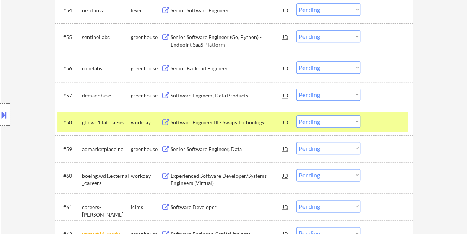
click at [375, 122] on div at bounding box center [387, 121] width 33 height 13
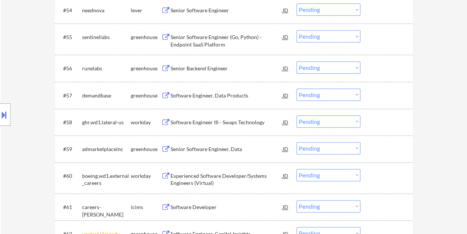
click at [384, 149] on div at bounding box center [387, 148] width 33 height 13
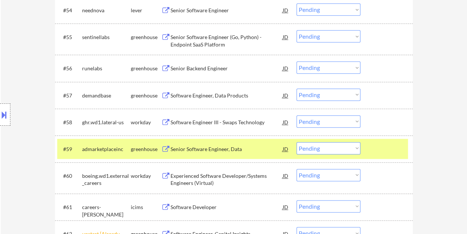
click at [198, 154] on div "Senior Software Engineer, Data" at bounding box center [226, 148] width 112 height 13
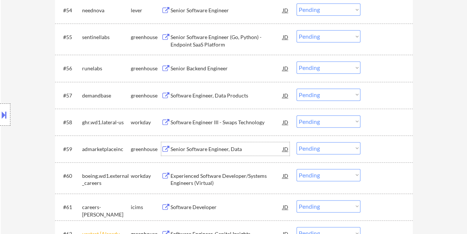
click at [371, 149] on div at bounding box center [387, 148] width 33 height 13
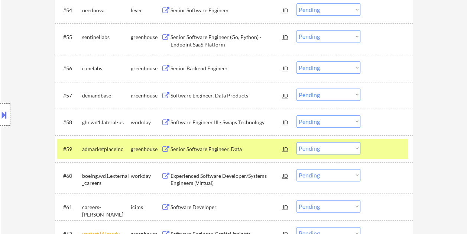
click at [352, 149] on select "Choose an option... Pending Applied Excluded (Questions) Excluded (Expired) Exc…" at bounding box center [328, 148] width 64 height 12
click at [296, 142] on select "Choose an option... Pending Applied Excluded (Questions) Excluded (Expired) Exc…" at bounding box center [328, 148] width 64 height 12
select select ""pending""
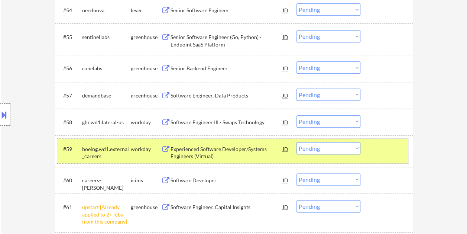
click at [383, 146] on div at bounding box center [387, 148] width 33 height 13
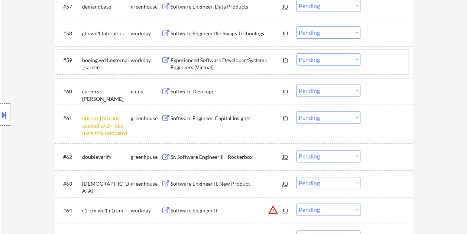
scroll to position [1870, 0]
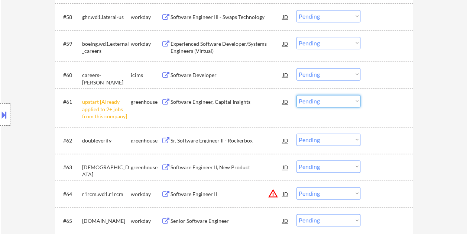
click at [357, 100] on select "Choose an option... Pending Applied Excluded (Questions) Excluded (Expired) Exc…" at bounding box center [328, 101] width 64 height 12
click at [296, 95] on select "Choose an option... Pending Applied Excluded (Questions) Excluded (Expired) Exc…" at bounding box center [328, 101] width 64 height 12
select select ""pending""
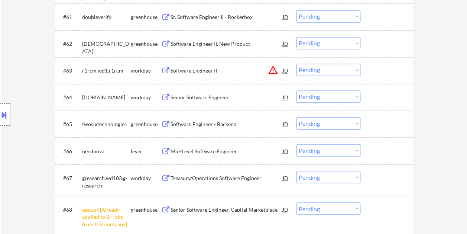
scroll to position [1975, 0]
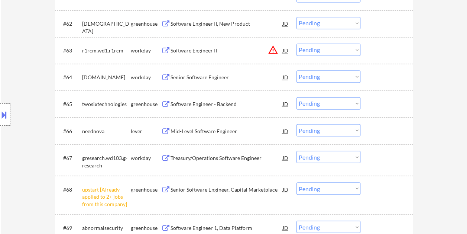
click at [380, 124] on div at bounding box center [387, 130] width 33 height 13
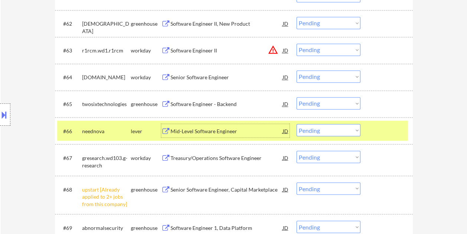
click at [209, 134] on div "Mid-Level Software Engineer" at bounding box center [226, 130] width 112 height 7
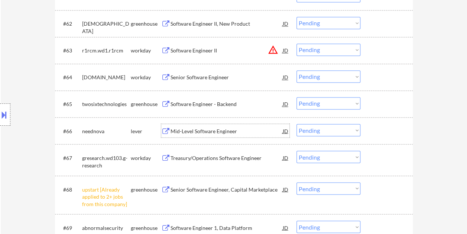
click at [368, 131] on div "#66 neednova lever Mid-Level Software Engineer JD warning_amber Choose an optio…" at bounding box center [232, 130] width 351 height 20
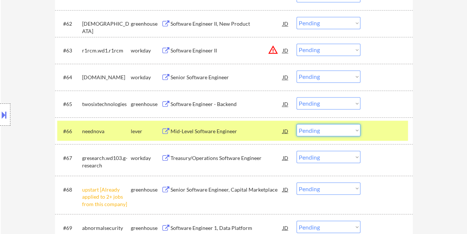
click at [349, 130] on select "Choose an option... Pending Applied Excluded (Questions) Excluded (Expired) Exc…" at bounding box center [328, 130] width 64 height 12
click at [296, 124] on select "Choose an option... Pending Applied Excluded (Questions) Excluded (Expired) Exc…" at bounding box center [328, 130] width 64 height 12
select select ""pending""
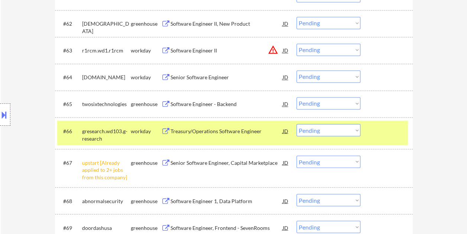
click at [377, 137] on div "#66 gresearch.wd103.g-research workday Treasury/Operations Software Engineer JD…" at bounding box center [232, 132] width 351 height 25
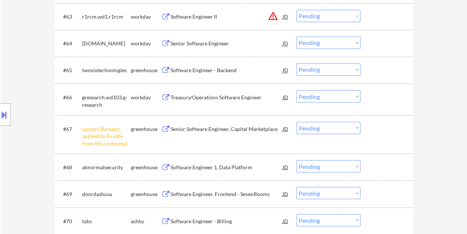
scroll to position [2012, 0]
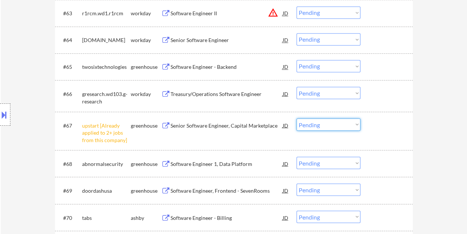
click at [353, 127] on select "Choose an option... Pending Applied Excluded (Questions) Excluded (Expired) Exc…" at bounding box center [328, 124] width 64 height 12
click at [296, 118] on select "Choose an option... Pending Applied Excluded (Questions) Excluded (Expired) Exc…" at bounding box center [328, 124] width 64 height 12
select select ""pending""
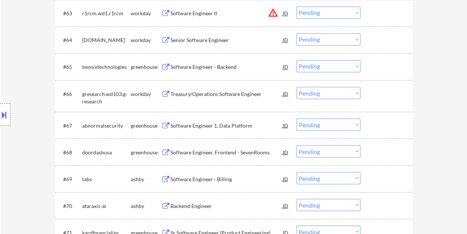
click at [376, 180] on div at bounding box center [387, 178] width 33 height 13
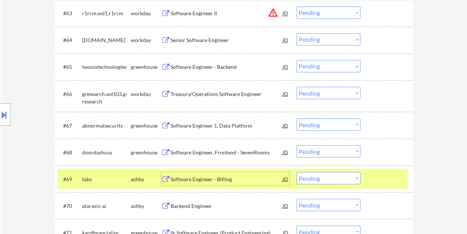
click at [226, 172] on div "Software Engineer - Billing" at bounding box center [226, 178] width 112 height 13
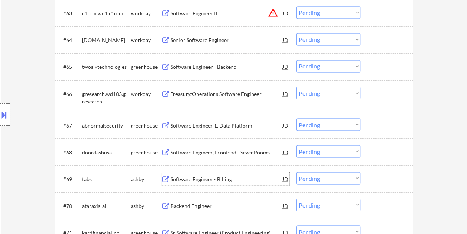
click at [376, 179] on div at bounding box center [387, 178] width 33 height 13
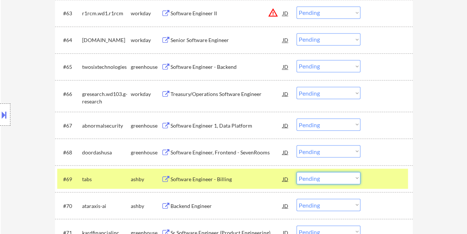
click at [354, 177] on select "Choose an option... Pending Applied Excluded (Questions) Excluded (Expired) Exc…" at bounding box center [328, 178] width 64 height 12
click at [296, 172] on select "Choose an option... Pending Applied Excluded (Questions) Excluded (Expired) Exc…" at bounding box center [328, 178] width 64 height 12
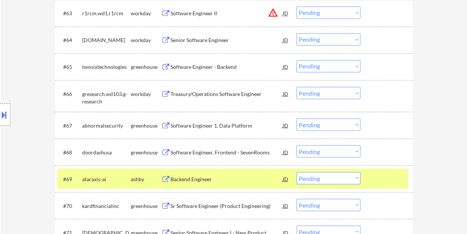
click at [375, 178] on div at bounding box center [387, 178] width 33 height 13
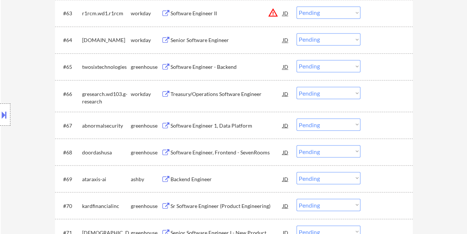
click at [380, 179] on div at bounding box center [387, 178] width 33 height 13
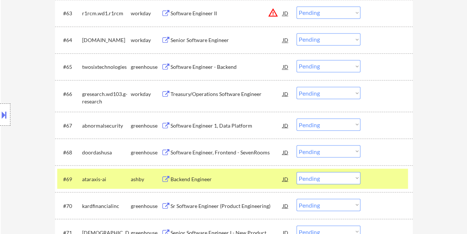
click at [227, 178] on div "Backend Engineer" at bounding box center [226, 178] width 112 height 7
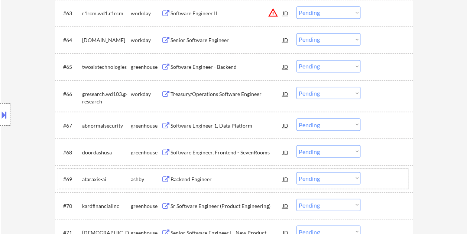
click at [374, 182] on div at bounding box center [387, 178] width 33 height 13
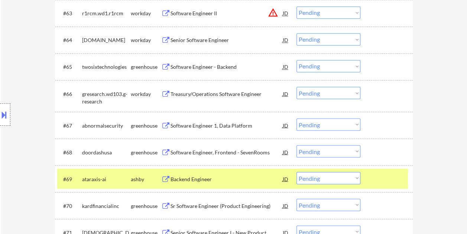
click at [358, 179] on select "Choose an option... Pending Applied Excluded (Questions) Excluded (Expired) Exc…" at bounding box center [328, 178] width 64 height 12
click at [296, 172] on select "Choose an option... Pending Applied Excluded (Questions) Excluded (Expired) Exc…" at bounding box center [328, 178] width 64 height 12
select select ""pending""
click at [379, 179] on div at bounding box center [387, 178] width 33 height 13
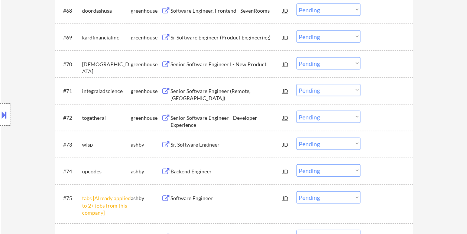
scroll to position [2161, 0]
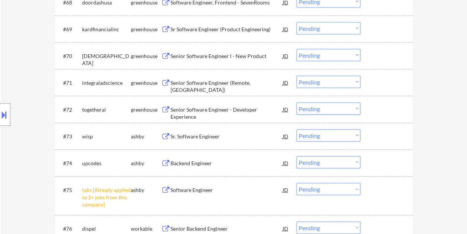
click at [383, 140] on div at bounding box center [387, 135] width 33 height 13
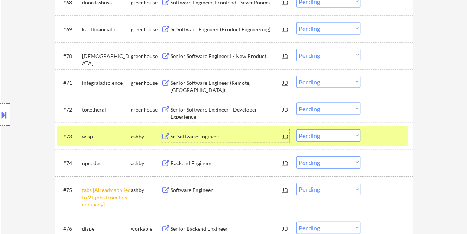
click at [240, 136] on div "Sr. Software Engineer" at bounding box center [226, 136] width 112 height 7
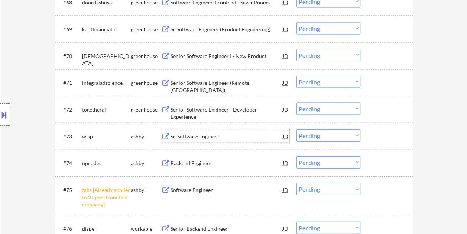
click at [376, 137] on div at bounding box center [387, 135] width 33 height 13
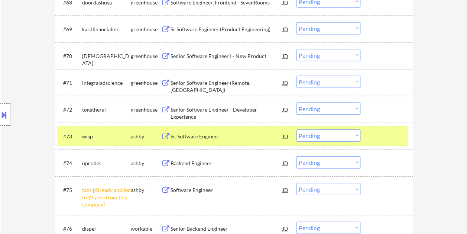
click at [354, 136] on select "Choose an option... Pending Applied Excluded (Questions) Excluded (Expired) Exc…" at bounding box center [328, 135] width 64 height 12
click at [296, 129] on select "Choose an option... Pending Applied Excluded (Questions) Excluded (Expired) Exc…" at bounding box center [328, 135] width 64 height 12
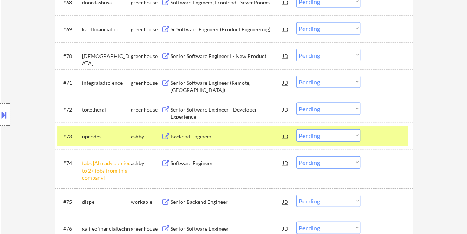
click at [374, 137] on div at bounding box center [387, 135] width 33 height 13
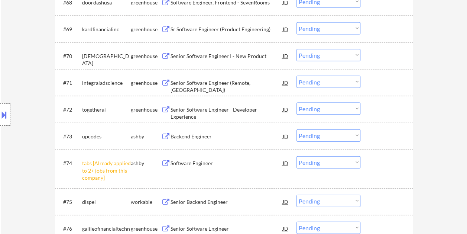
click at [387, 137] on div at bounding box center [387, 135] width 33 height 13
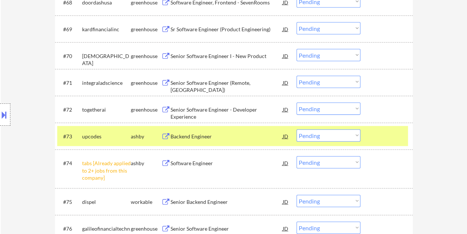
click at [225, 140] on div "Backend Engineer" at bounding box center [226, 135] width 112 height 13
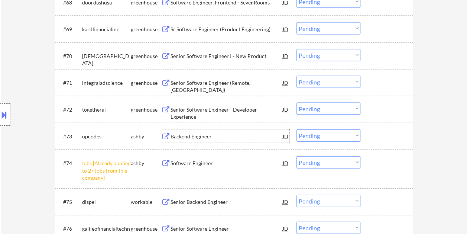
drag, startPoint x: 385, startPoint y: 136, endPoint x: 376, endPoint y: 137, distance: 8.7
click at [383, 136] on div at bounding box center [387, 135] width 33 height 13
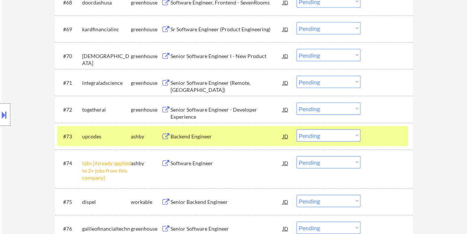
click at [351, 137] on select "Choose an option... Pending Applied Excluded (Questions) Excluded (Expired) Exc…" at bounding box center [328, 135] width 64 height 12
click at [296, 129] on select "Choose an option... Pending Applied Excluded (Questions) Excluded (Expired) Exc…" at bounding box center [328, 135] width 64 height 12
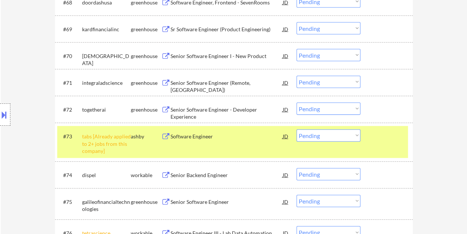
click at [379, 139] on div at bounding box center [387, 135] width 33 height 13
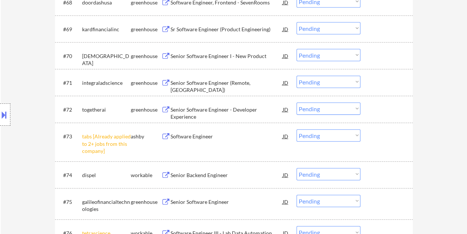
click at [351, 136] on select "Choose an option... Pending Applied Excluded (Questions) Excluded (Expired) Exc…" at bounding box center [328, 135] width 64 height 12
click at [296, 129] on select "Choose an option... Pending Applied Excluded (Questions) Excluded (Expired) Exc…" at bounding box center [328, 135] width 64 height 12
select select ""pending""
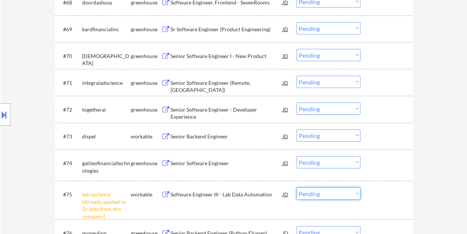
click at [353, 193] on select "Choose an option... Pending Applied Excluded (Questions) Excluded (Expired) Exc…" at bounding box center [328, 193] width 64 height 12
click at [296, 187] on select "Choose an option... Pending Applied Excluded (Questions) Excluded (Expired) Exc…" at bounding box center [328, 193] width 64 height 12
select select ""pending""
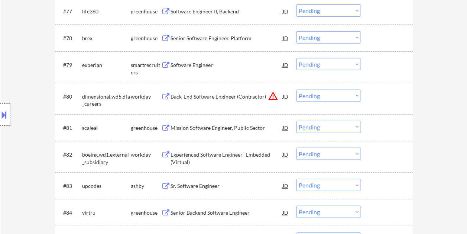
scroll to position [2442, 0]
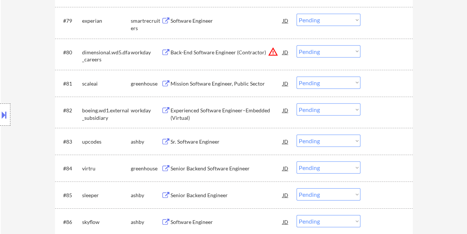
drag, startPoint x: 384, startPoint y: 141, endPoint x: 285, endPoint y: 142, distance: 99.6
click at [383, 141] on div at bounding box center [387, 140] width 33 height 13
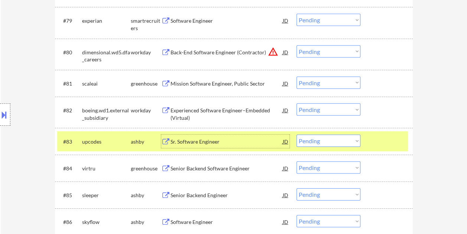
click at [187, 140] on div "Sr. Software Engineer" at bounding box center [226, 141] width 112 height 7
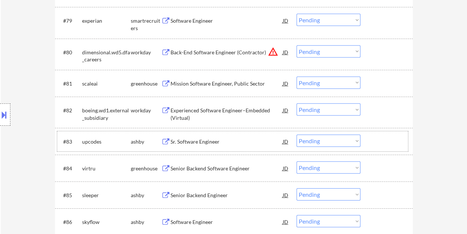
drag, startPoint x: 375, startPoint y: 138, endPoint x: 354, endPoint y: 140, distance: 21.3
click at [375, 139] on div at bounding box center [387, 140] width 33 height 13
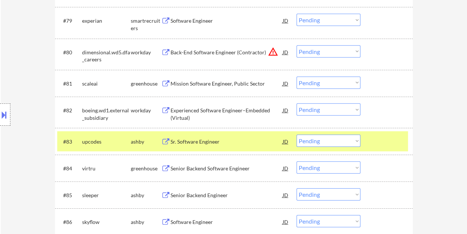
click at [354, 140] on select "Choose an option... Pending Applied Excluded (Questions) Excluded (Expired) Exc…" at bounding box center [328, 140] width 64 height 12
click at [296, 134] on select "Choose an option... Pending Applied Excluded (Questions) Excluded (Expired) Exc…" at bounding box center [328, 140] width 64 height 12
select select ""pending""
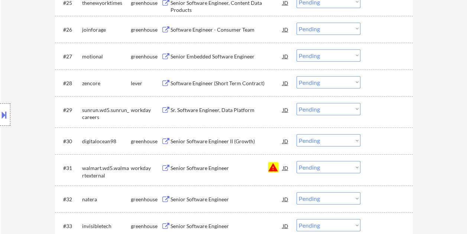
scroll to position [939, 0]
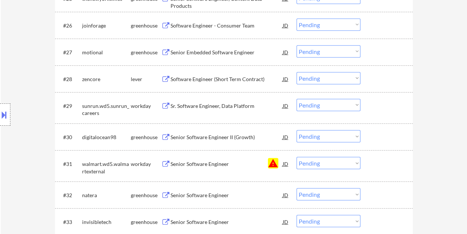
drag, startPoint x: 380, startPoint y: 77, endPoint x: 369, endPoint y: 80, distance: 11.0
click at [376, 79] on div at bounding box center [387, 78] width 33 height 13
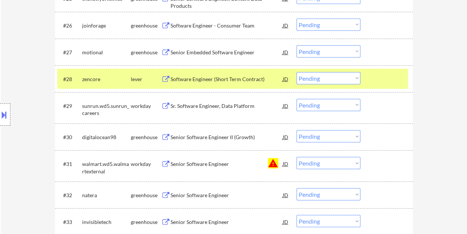
click at [237, 75] on div "Software Engineer (Short Term Contract)" at bounding box center [226, 78] width 112 height 13
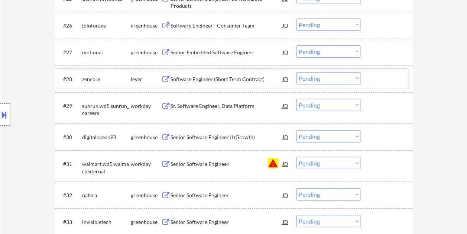
drag, startPoint x: 385, startPoint y: 75, endPoint x: 369, endPoint y: 78, distance: 15.8
click at [382, 76] on div at bounding box center [387, 78] width 33 height 13
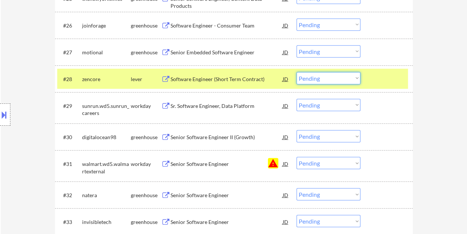
click at [355, 76] on select "Choose an option... Pending Applied Excluded (Questions) Excluded (Expired) Exc…" at bounding box center [328, 78] width 64 height 12
click at [296, 72] on select "Choose an option... Pending Applied Excluded (Questions) Excluded (Expired) Exc…" at bounding box center [328, 78] width 64 height 12
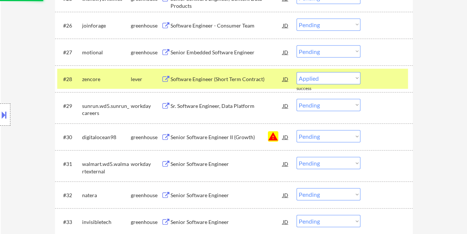
select select ""pending""
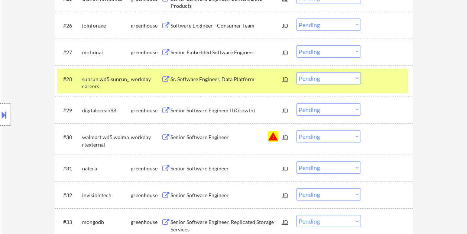
click at [377, 79] on div at bounding box center [387, 78] width 33 height 13
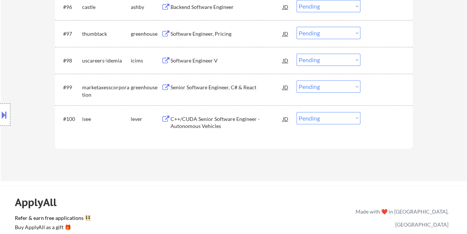
scroll to position [2921, 0]
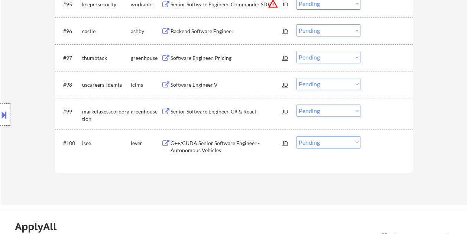
drag, startPoint x: 383, startPoint y: 140, endPoint x: 333, endPoint y: 136, distance: 50.7
click at [383, 140] on div at bounding box center [387, 142] width 33 height 13
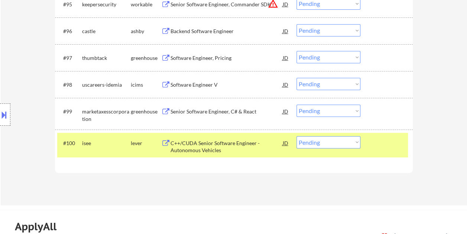
click at [246, 136] on div "C++/CUDA Senior Software Engineer - Autonomous Vehicles" at bounding box center [226, 145] width 112 height 18
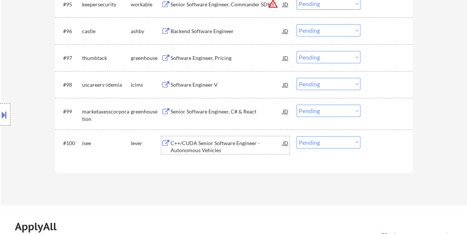
click at [369, 146] on div "#100 isee lever C++/CUDA Senior Software Engineer - Autonomous Vehicles JD warn…" at bounding box center [232, 145] width 351 height 25
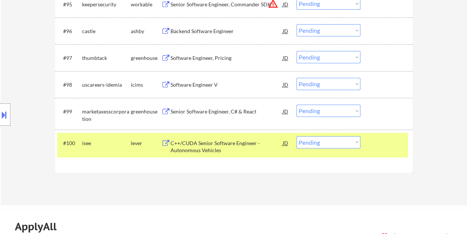
click at [358, 145] on select "Choose an option... Pending Applied Excluded (Questions) Excluded (Expired) Exc…" at bounding box center [328, 142] width 64 height 12
click at [296, 136] on select "Choose an option... Pending Applied Excluded (Questions) Excluded (Expired) Exc…" at bounding box center [328, 142] width 64 height 12
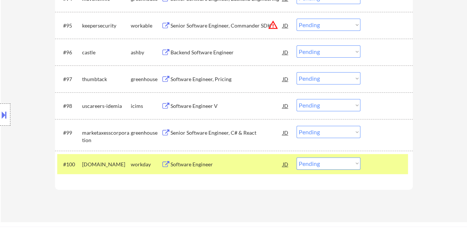
scroll to position [2884, 0]
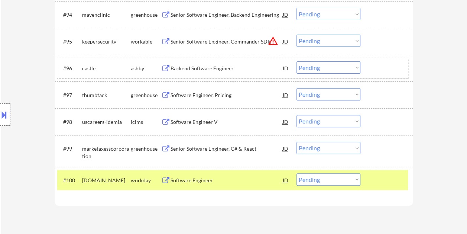
click at [371, 70] on div at bounding box center [387, 67] width 33 height 13
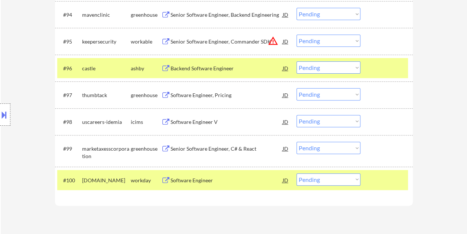
click at [239, 70] on div "Backend Software Engineer" at bounding box center [226, 68] width 112 height 7
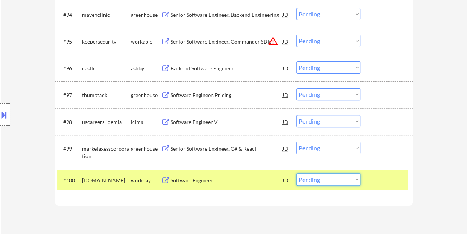
click at [327, 183] on select "Choose an option... Pending Applied Excluded (Questions) Excluded (Expired) Exc…" at bounding box center [328, 179] width 64 height 12
click at [296, 173] on select "Choose an option... Pending Applied Excluded (Questions) Excluded (Expired) Exc…" at bounding box center [328, 179] width 64 height 12
click at [380, 181] on div at bounding box center [387, 179] width 33 height 13
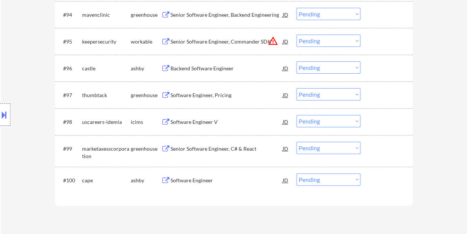
click at [379, 181] on div at bounding box center [387, 179] width 33 height 13
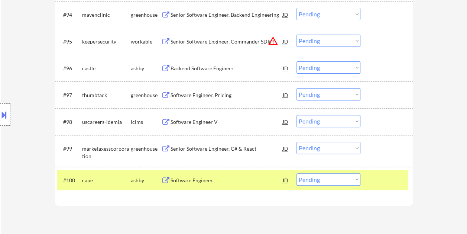
click at [248, 181] on div "Software Engineer" at bounding box center [226, 179] width 112 height 7
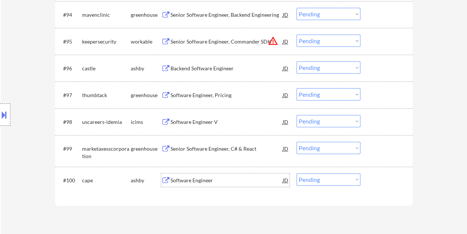
drag, startPoint x: 392, startPoint y: 180, endPoint x: 371, endPoint y: 182, distance: 20.6
click at [389, 181] on div at bounding box center [387, 179] width 33 height 13
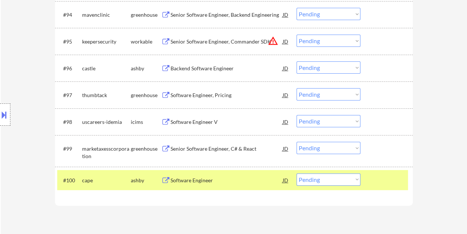
click at [353, 179] on select "Choose an option... Pending Applied Excluded (Questions) Excluded (Expired) Exc…" at bounding box center [328, 179] width 64 height 12
click at [296, 173] on select "Choose an option... Pending Applied Excluded (Questions) Excluded (Expired) Exc…" at bounding box center [328, 179] width 64 height 12
select select ""pending""
click at [369, 178] on div "#100 pdtpartners greenhouse Software Engineer JD warning_amber Choose an option…" at bounding box center [232, 180] width 351 height 20
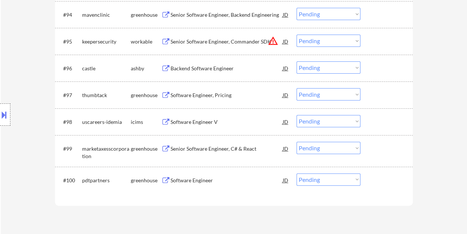
click at [375, 68] on div at bounding box center [387, 67] width 33 height 13
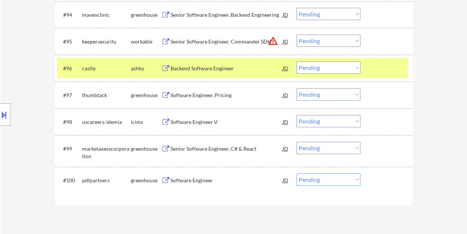
click at [248, 64] on div "Backend Software Engineer" at bounding box center [226, 67] width 112 height 13
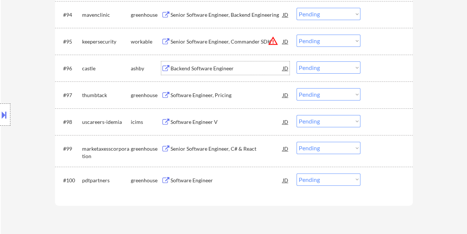
click at [380, 72] on div at bounding box center [387, 67] width 33 height 13
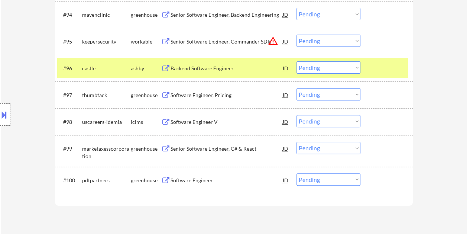
click at [349, 68] on select "Choose an option... Pending Applied Excluded (Questions) Excluded (Expired) Exc…" at bounding box center [328, 67] width 64 height 12
click at [296, 61] on select "Choose an option... Pending Applied Excluded (Questions) Excluded (Expired) Exc…" at bounding box center [328, 67] width 64 height 12
select select ""pending""
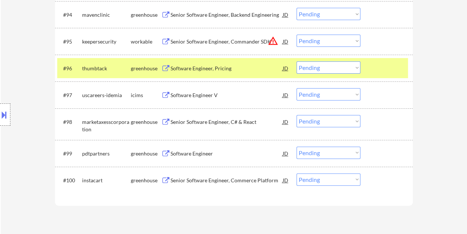
click at [368, 65] on div "#96 thumbtack greenhouse Software Engineer, Pricing JD warning_amber Choose an …" at bounding box center [232, 68] width 351 height 20
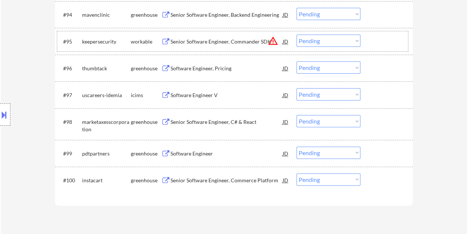
drag, startPoint x: 373, startPoint y: 44, endPoint x: 324, endPoint y: 46, distance: 49.1
click at [374, 44] on div at bounding box center [387, 41] width 33 height 13
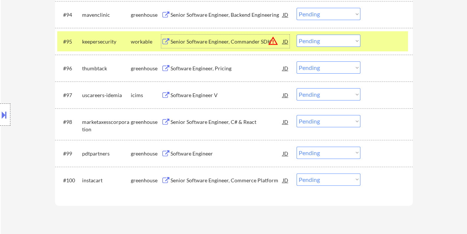
click at [233, 41] on div "Senior Software Engineer, Commander SDK" at bounding box center [226, 41] width 112 height 7
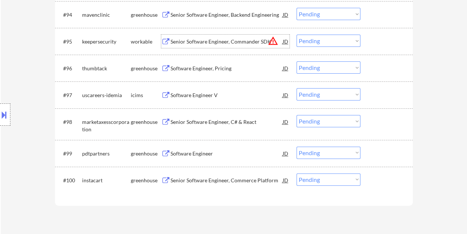
click at [376, 41] on div at bounding box center [387, 41] width 33 height 13
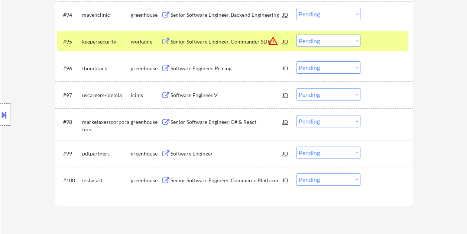
click at [354, 37] on select "Choose an option... Pending Applied Excluded (Questions) Excluded (Expired) Exc…" at bounding box center [328, 41] width 64 height 12
click at [296, 35] on select "Choose an option... Pending Applied Excluded (Questions) Excluded (Expired) Exc…" at bounding box center [328, 41] width 64 height 12
select select ""pending""
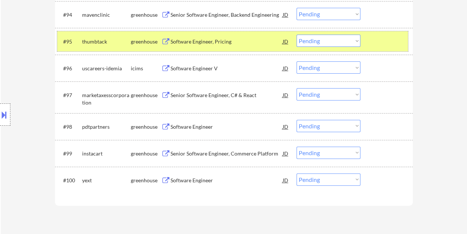
click at [371, 47] on div at bounding box center [387, 41] width 33 height 13
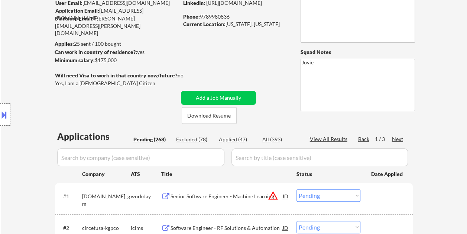
scroll to position [74, 0]
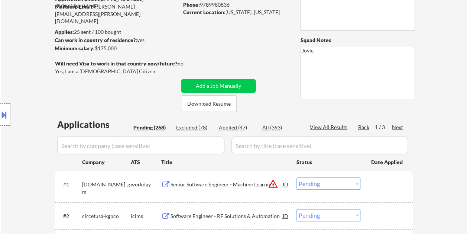
click at [400, 125] on div "Next" at bounding box center [398, 126] width 12 height 7
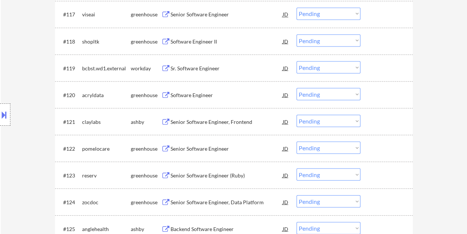
scroll to position [686, 0]
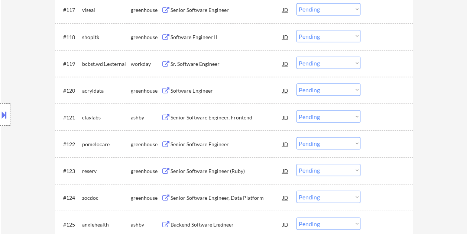
click at [380, 117] on div at bounding box center [387, 116] width 33 height 13
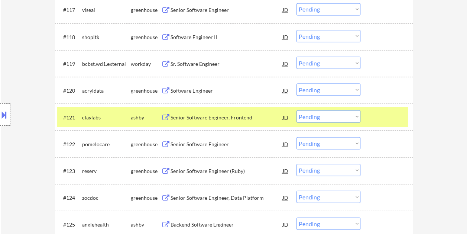
click at [231, 114] on div "Senior Software Engineer, Frontend" at bounding box center [226, 116] width 112 height 7
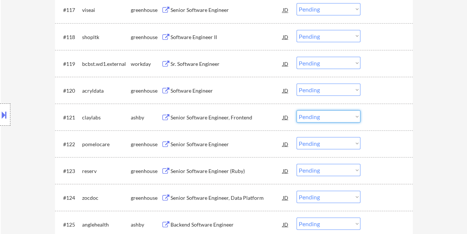
click at [355, 113] on select "Choose an option... Pending Applied Excluded (Questions) Excluded (Expired) Exc…" at bounding box center [328, 116] width 64 height 12
click at [296, 110] on select "Choose an option... Pending Applied Excluded (Questions) Excluded (Expired) Exc…" at bounding box center [328, 116] width 64 height 12
select select ""pending""
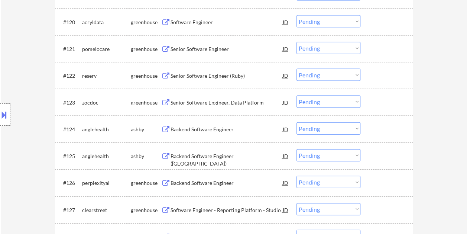
scroll to position [764, 0]
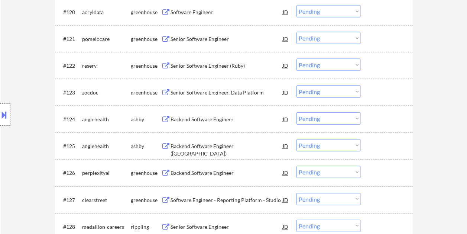
click at [383, 120] on div at bounding box center [387, 118] width 33 height 13
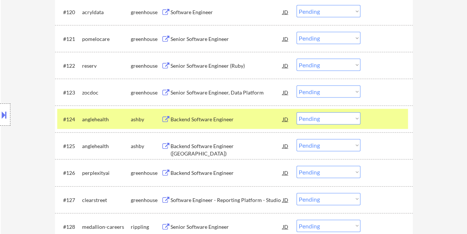
click at [176, 118] on div "Backend Software Engineer" at bounding box center [226, 119] width 112 height 7
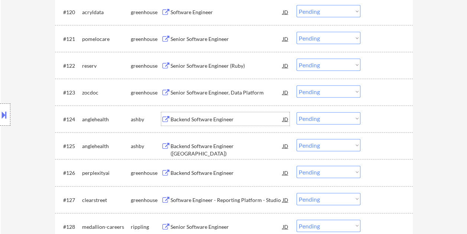
drag, startPoint x: 373, startPoint y: 120, endPoint x: 287, endPoint y: 119, distance: 86.5
click at [373, 120] on div at bounding box center [387, 118] width 33 height 13
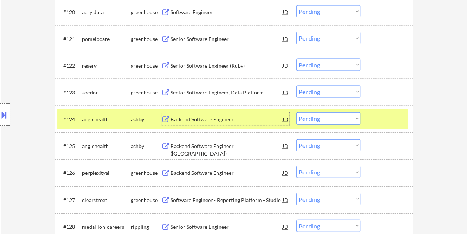
click at [246, 116] on div "Backend Software Engineer" at bounding box center [226, 119] width 112 height 7
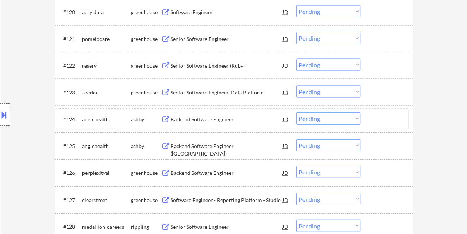
click at [378, 121] on div at bounding box center [387, 118] width 33 height 13
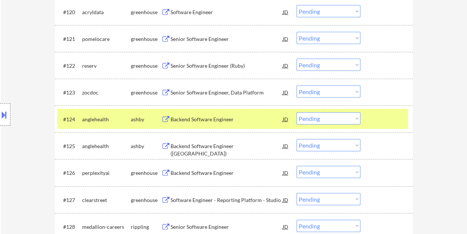
click at [354, 120] on select "Choose an option... Pending Applied Excluded (Questions) Excluded (Expired) Exc…" at bounding box center [328, 118] width 64 height 12
click at [296, 112] on select "Choose an option... Pending Applied Excluded (Questions) Excluded (Expired) Exc…" at bounding box center [328, 118] width 64 height 12
select select ""pending""
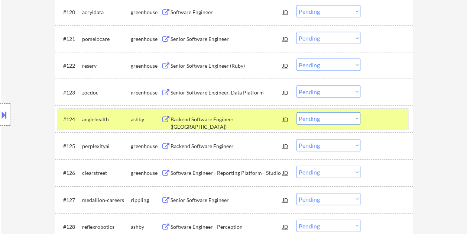
drag, startPoint x: 372, startPoint y: 113, endPoint x: 373, endPoint y: 117, distance: 4.1
click at [372, 113] on div at bounding box center [387, 118] width 33 height 13
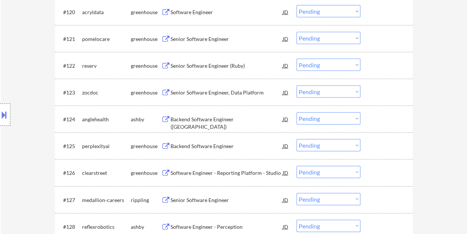
click at [377, 117] on div at bounding box center [387, 118] width 33 height 13
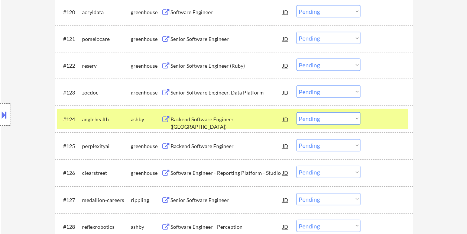
click at [211, 121] on div "Backend Software Engineer ([GEOGRAPHIC_DATA])" at bounding box center [226, 123] width 112 height 14
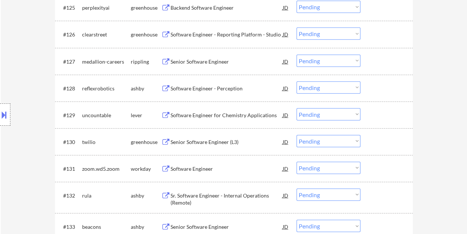
scroll to position [913, 0]
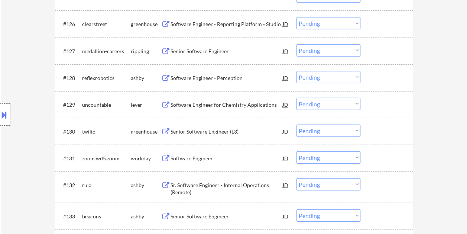
click at [368, 77] on div "#128 reflexrobotics [PERSON_NAME] Software Engineer - Perception JD warning_amb…" at bounding box center [232, 78] width 351 height 20
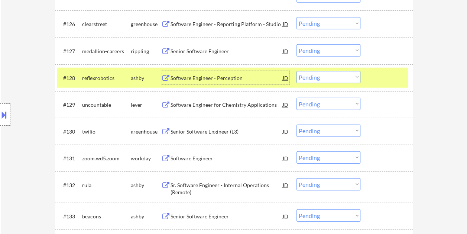
click at [194, 71] on div "Software Engineer - Perception" at bounding box center [226, 77] width 112 height 13
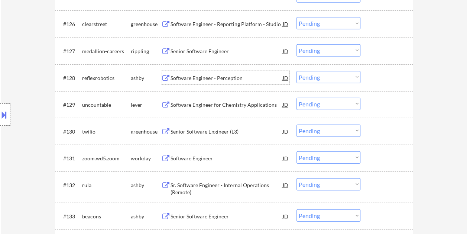
drag, startPoint x: 376, startPoint y: 79, endPoint x: 360, endPoint y: 77, distance: 16.1
click at [376, 78] on div at bounding box center [387, 77] width 33 height 13
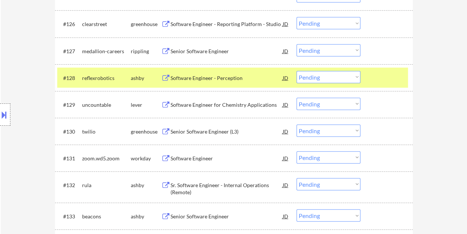
click at [355, 75] on select "Choose an option... Pending Applied Excluded (Questions) Excluded (Expired) Exc…" at bounding box center [328, 77] width 64 height 12
click at [296, 71] on select "Choose an option... Pending Applied Excluded (Questions) Excluded (Expired) Exc…" at bounding box center [328, 77] width 64 height 12
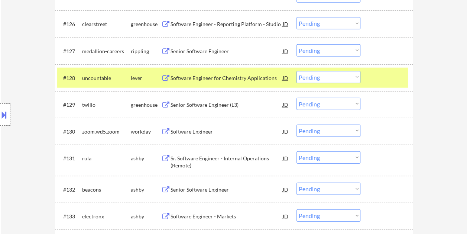
click at [379, 76] on div at bounding box center [387, 77] width 33 height 13
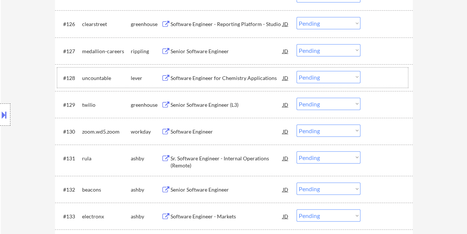
click at [381, 79] on div at bounding box center [387, 77] width 33 height 13
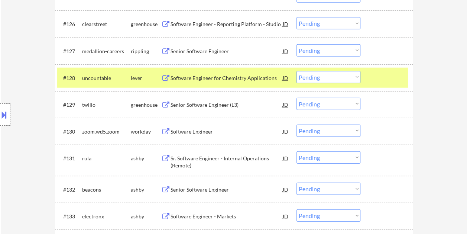
click at [233, 74] on div "Software Engineer for Chemistry Applications" at bounding box center [226, 77] width 112 height 7
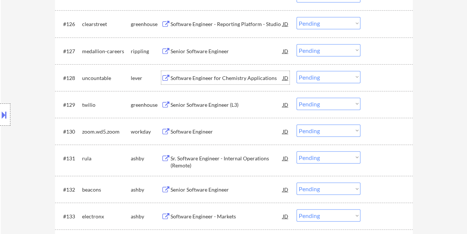
click at [379, 77] on div at bounding box center [387, 77] width 33 height 13
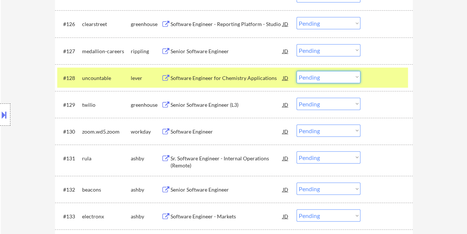
click at [358, 80] on select "Choose an option... Pending Applied Excluded (Questions) Excluded (Expired) Exc…" at bounding box center [328, 77] width 64 height 12
click at [296, 71] on select "Choose an option... Pending Applied Excluded (Questions) Excluded (Expired) Exc…" at bounding box center [328, 77] width 64 height 12
select select ""pending""
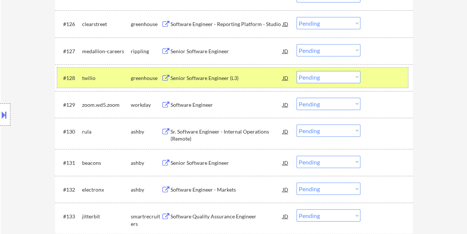
click at [365, 77] on div "#128 twilio greenhouse Senior Software Engineer (L3) JD warning_amber Choose an…" at bounding box center [232, 78] width 351 height 20
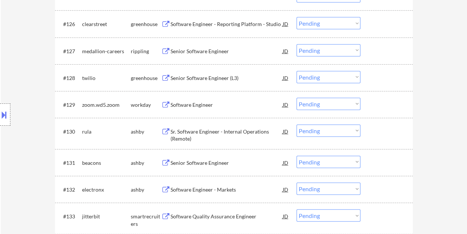
click at [377, 129] on div at bounding box center [387, 130] width 33 height 13
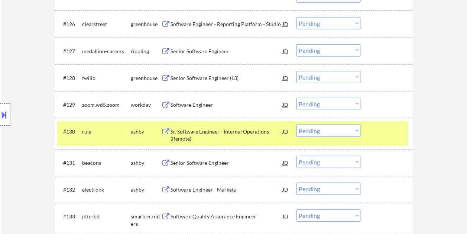
click at [381, 130] on div at bounding box center [387, 130] width 33 height 13
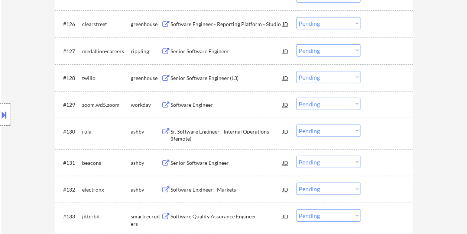
click at [393, 129] on div at bounding box center [387, 130] width 33 height 13
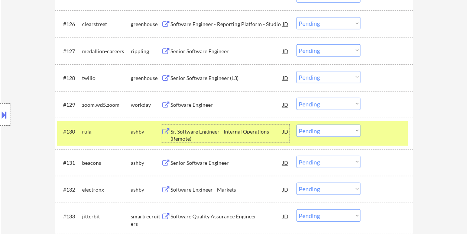
click at [244, 131] on div "Sr. Software Engineer - Internal Operations (Remote)" at bounding box center [226, 135] width 112 height 14
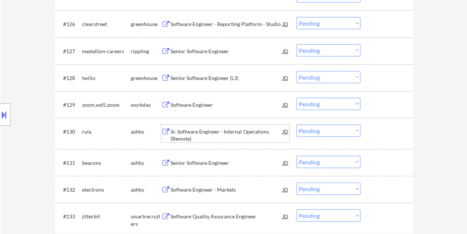
drag, startPoint x: 375, startPoint y: 130, endPoint x: 371, endPoint y: 131, distance: 4.8
click at [375, 130] on div at bounding box center [387, 130] width 33 height 13
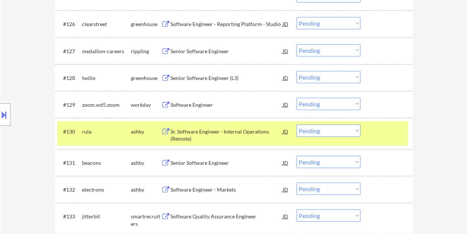
click at [357, 130] on select "Choose an option... Pending Applied Excluded (Questions) Excluded (Expired) Exc…" at bounding box center [328, 130] width 64 height 12
click at [296, 124] on select "Choose an option... Pending Applied Excluded (Questions) Excluded (Expired) Exc…" at bounding box center [328, 130] width 64 height 12
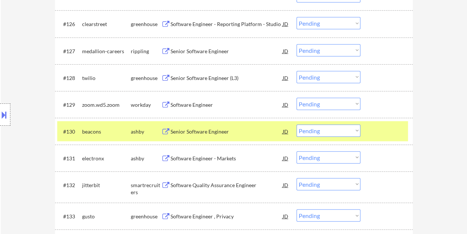
click at [380, 131] on div at bounding box center [387, 130] width 33 height 13
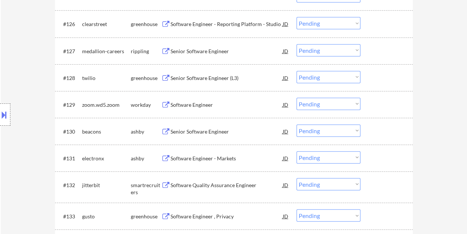
click at [381, 131] on div at bounding box center [387, 130] width 33 height 13
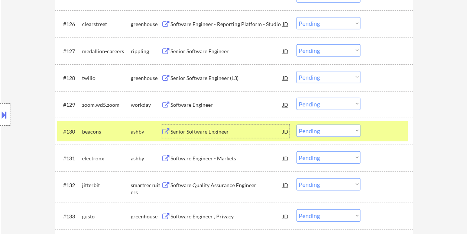
click at [236, 131] on div "Senior Software Engineer" at bounding box center [226, 131] width 112 height 7
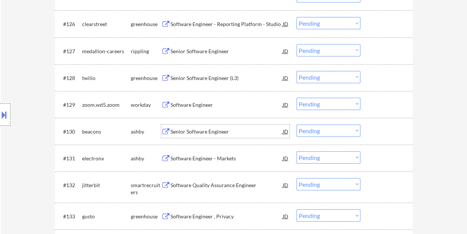
drag, startPoint x: 388, startPoint y: 131, endPoint x: 374, endPoint y: 133, distance: 14.7
click at [388, 131] on div at bounding box center [387, 130] width 33 height 13
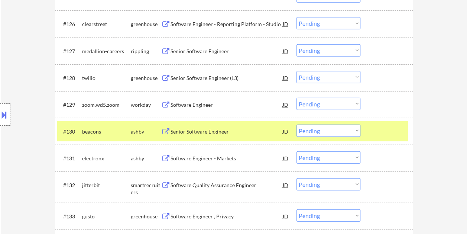
click at [358, 132] on select "Choose an option... Pending Applied Excluded (Questions) Excluded (Expired) Exc…" at bounding box center [328, 130] width 64 height 12
click at [296, 124] on select "Choose an option... Pending Applied Excluded (Questions) Excluded (Expired) Exc…" at bounding box center [328, 130] width 64 height 12
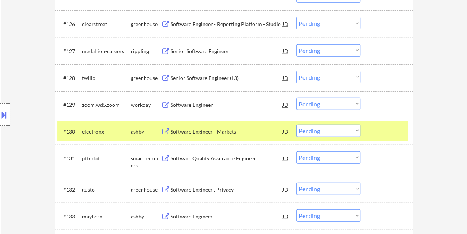
click at [382, 132] on div at bounding box center [387, 130] width 33 height 13
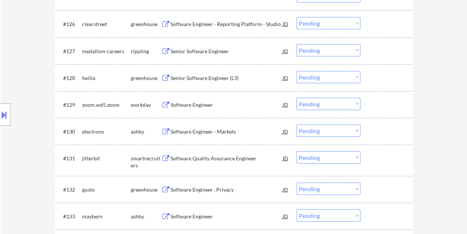
click at [375, 130] on div at bounding box center [387, 130] width 33 height 13
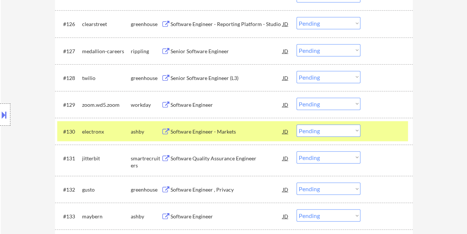
click at [204, 131] on div "Software Engineer - Markets" at bounding box center [226, 131] width 112 height 7
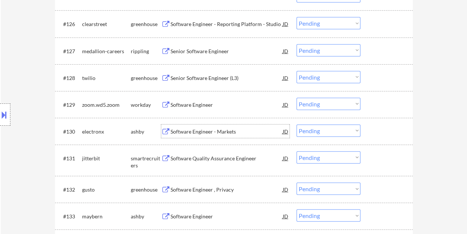
click at [368, 128] on div "#130 electronx [PERSON_NAME] Software Engineer - Markets JD warning_amber Choos…" at bounding box center [232, 131] width 351 height 20
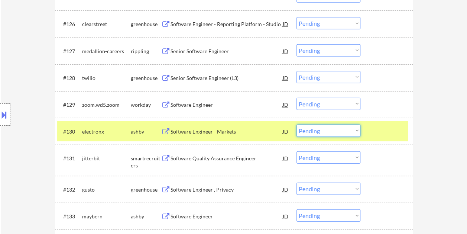
click at [353, 130] on select "Choose an option... Pending Applied Excluded (Questions) Excluded (Expired) Exc…" at bounding box center [328, 130] width 64 height 12
click at [296, 124] on select "Choose an option... Pending Applied Excluded (Questions) Excluded (Expired) Exc…" at bounding box center [328, 130] width 64 height 12
select select ""pending""
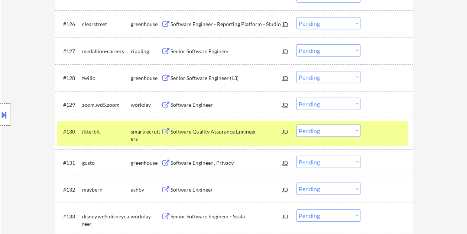
click at [389, 133] on div at bounding box center [387, 130] width 33 height 13
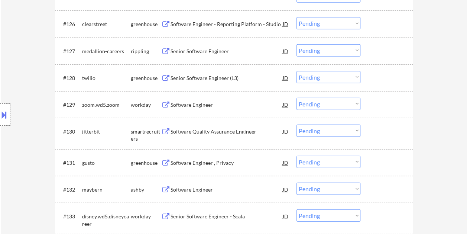
click at [379, 192] on div at bounding box center [387, 188] width 33 height 13
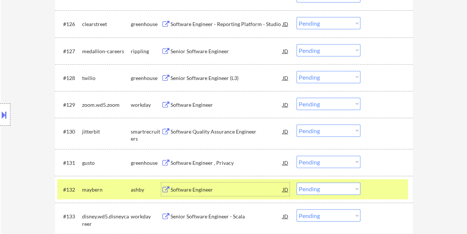
click at [240, 187] on div "Software Engineer" at bounding box center [226, 189] width 112 height 7
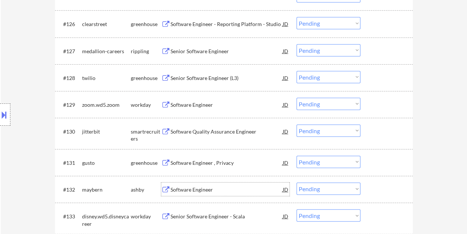
click at [381, 184] on div at bounding box center [387, 188] width 33 height 13
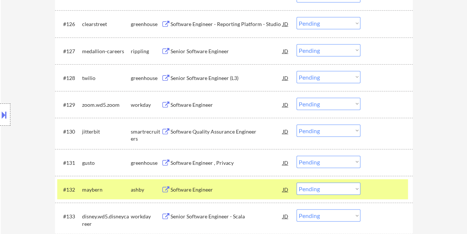
click at [355, 190] on select "Choose an option... Pending Applied Excluded (Questions) Excluded (Expired) Exc…" at bounding box center [328, 188] width 64 height 12
click at [296, 182] on select "Choose an option... Pending Applied Excluded (Questions) Excluded (Expired) Exc…" at bounding box center [328, 188] width 64 height 12
select select ""pending""
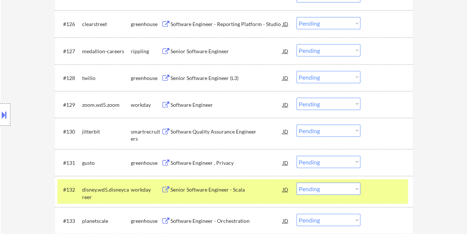
click at [374, 192] on div at bounding box center [387, 188] width 33 height 13
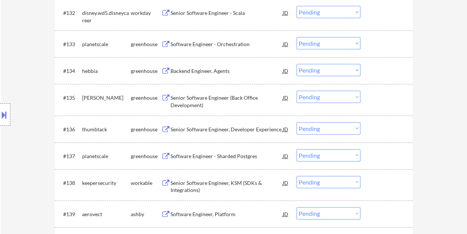
scroll to position [1098, 0]
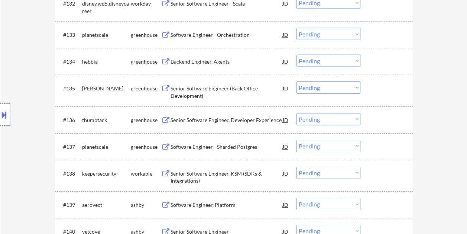
click at [376, 205] on div at bounding box center [387, 204] width 33 height 13
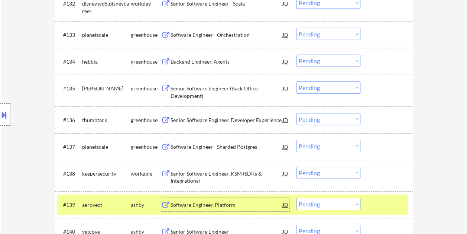
click at [247, 203] on div "Software Engineer, Platform" at bounding box center [226, 204] width 112 height 7
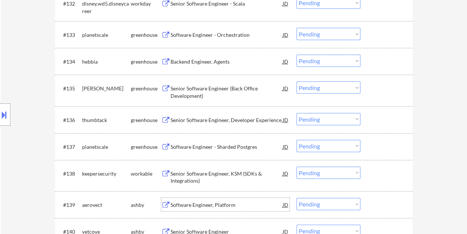
click at [377, 201] on div at bounding box center [387, 204] width 33 height 13
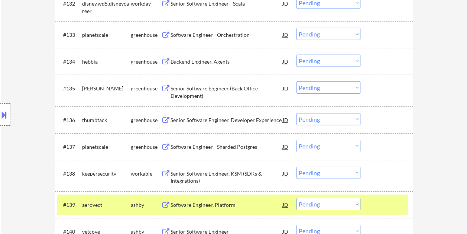
click at [352, 203] on select "Choose an option... Pending Applied Excluded (Questions) Excluded (Expired) Exc…" at bounding box center [328, 204] width 64 height 12
click at [296, 198] on select "Choose an option... Pending Applied Excluded (Questions) Excluded (Expired) Exc…" at bounding box center [328, 204] width 64 height 12
click at [377, 199] on div at bounding box center [387, 204] width 33 height 13
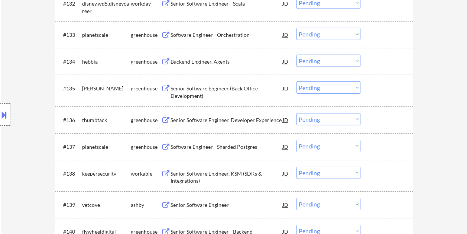
click at [381, 201] on div at bounding box center [387, 204] width 33 height 13
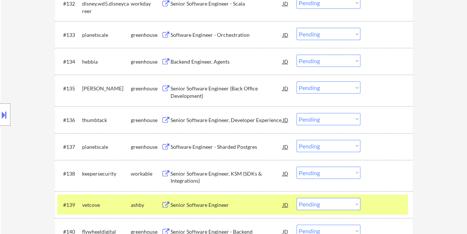
click at [237, 208] on div "Senior Software Engineer" at bounding box center [226, 204] width 112 height 13
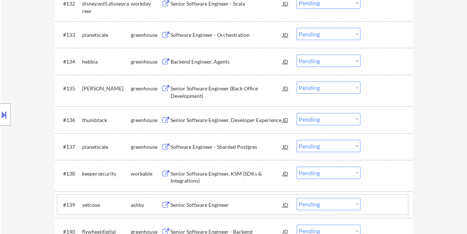
drag, startPoint x: 378, startPoint y: 197, endPoint x: 363, endPoint y: 202, distance: 15.6
click at [378, 198] on div at bounding box center [387, 204] width 33 height 13
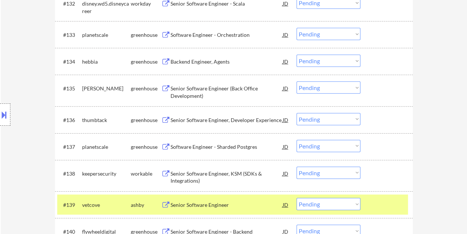
click at [351, 204] on select "Choose an option... Pending Applied Excluded (Questions) Excluded (Expired) Exc…" at bounding box center [328, 204] width 64 height 12
click at [296, 198] on select "Choose an option... Pending Applied Excluded (Questions) Excluded (Expired) Exc…" at bounding box center [328, 204] width 64 height 12
select select ""pending""
click at [389, 202] on div at bounding box center [387, 204] width 33 height 13
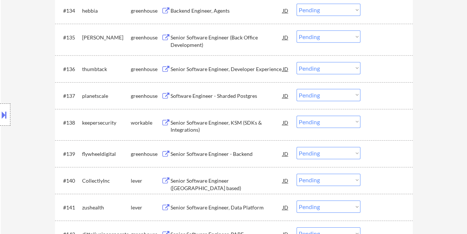
scroll to position [1173, 0]
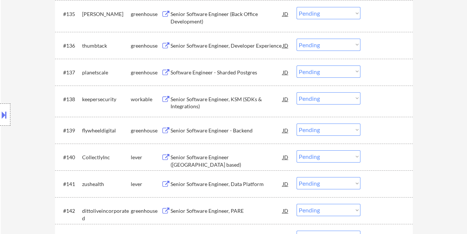
drag, startPoint x: 379, startPoint y: 153, endPoint x: 370, endPoint y: 156, distance: 10.0
click at [379, 152] on div at bounding box center [387, 156] width 33 height 13
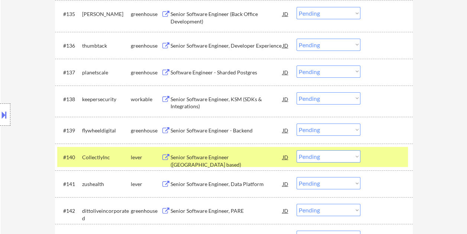
click at [254, 157] on div "Senior Software Engineer ([GEOGRAPHIC_DATA] based)" at bounding box center [226, 160] width 112 height 14
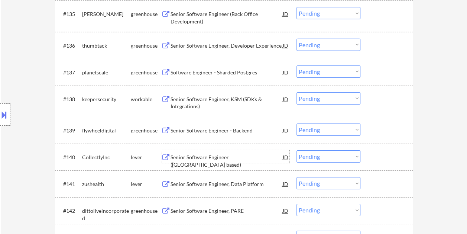
click at [364, 157] on div "#140 CollectlyInc lever Senior Software Engineer ([GEOGRAPHIC_DATA] based) JD w…" at bounding box center [232, 157] width 351 height 20
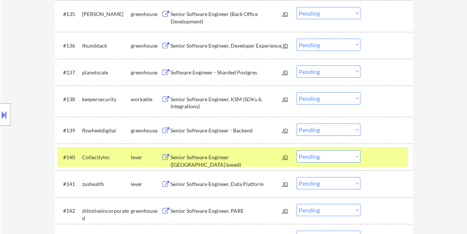
click at [358, 156] on select "Choose an option... Pending Applied Excluded (Questions) Excluded (Expired) Exc…" at bounding box center [328, 156] width 64 height 12
click at [296, 150] on select "Choose an option... Pending Applied Excluded (Questions) Excluded (Expired) Exc…" at bounding box center [328, 156] width 64 height 12
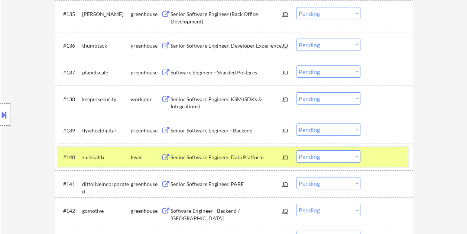
click at [375, 154] on div at bounding box center [387, 156] width 33 height 13
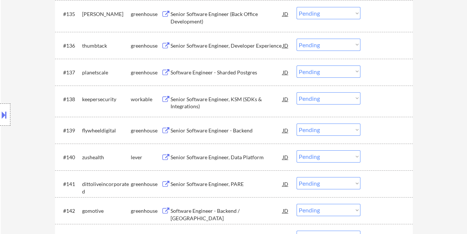
click at [376, 155] on div at bounding box center [387, 156] width 33 height 13
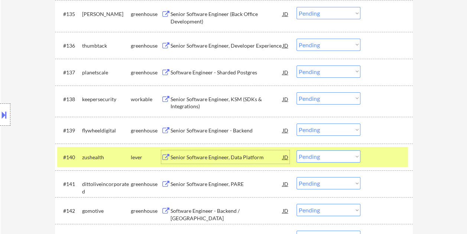
click at [223, 156] on div "Senior Software Engineer, Data Platform" at bounding box center [226, 156] width 112 height 7
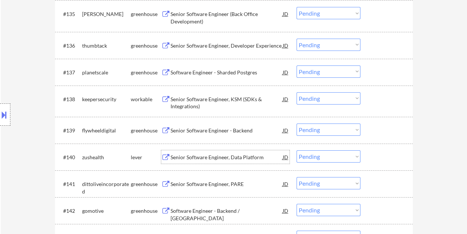
drag, startPoint x: 388, startPoint y: 153, endPoint x: 351, endPoint y: 159, distance: 36.9
click at [386, 153] on div at bounding box center [387, 156] width 33 height 13
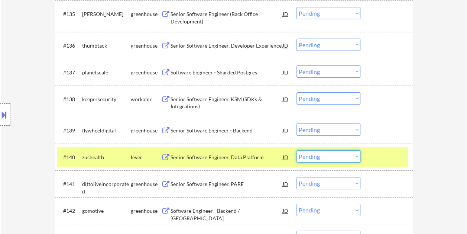
click at [351, 159] on select "Choose an option... Pending Applied Excluded (Questions) Excluded (Expired) Exc…" at bounding box center [328, 156] width 64 height 12
click at [296, 150] on select "Choose an option... Pending Applied Excluded (Questions) Excluded (Expired) Exc…" at bounding box center [328, 156] width 64 height 12
select select ""pending""
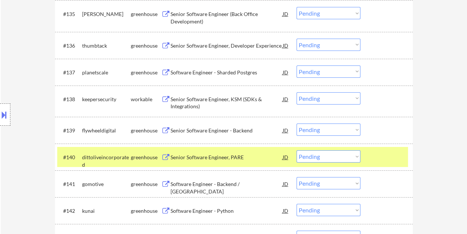
click at [372, 151] on div at bounding box center [387, 156] width 33 height 13
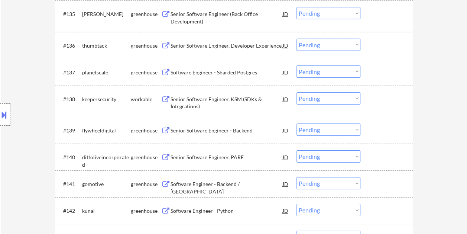
click at [386, 97] on div at bounding box center [387, 98] width 33 height 13
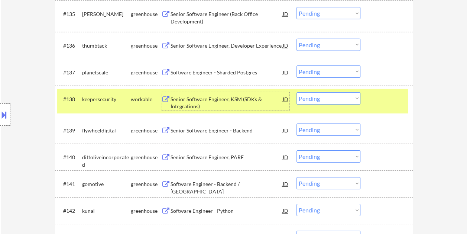
click at [241, 98] on div "Senior Software Engineer, KSM (SDKs & Integrations)" at bounding box center [226, 102] width 112 height 14
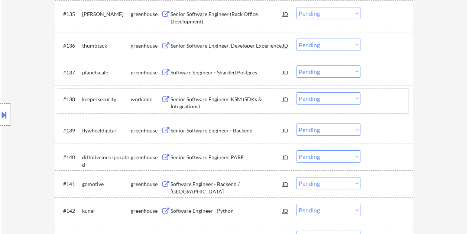
drag, startPoint x: 393, startPoint y: 104, endPoint x: 352, endPoint y: 98, distance: 42.0
click at [394, 104] on div at bounding box center [387, 98] width 33 height 13
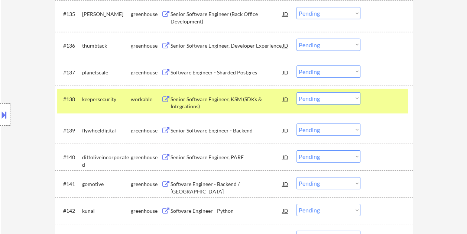
click at [352, 98] on select "Choose an option... Pending Applied Excluded (Questions) Excluded (Expired) Exc…" at bounding box center [328, 98] width 64 height 12
click at [296, 92] on select "Choose an option... Pending Applied Excluded (Questions) Excluded (Expired) Exc…" at bounding box center [328, 98] width 64 height 12
select select ""pending""
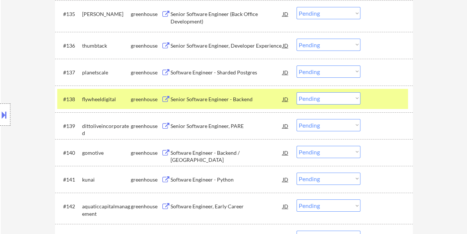
click at [385, 95] on div at bounding box center [387, 98] width 33 height 13
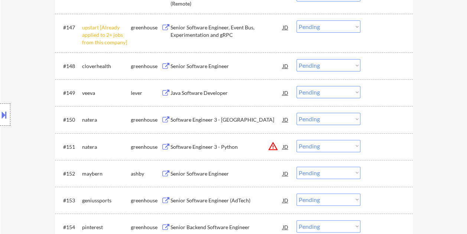
scroll to position [1518, 0]
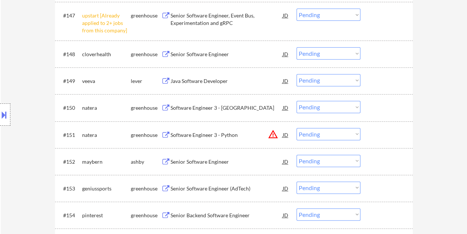
drag, startPoint x: 379, startPoint y: 160, endPoint x: 213, endPoint y: 173, distance: 166.5
click at [378, 160] on div at bounding box center [387, 161] width 33 height 13
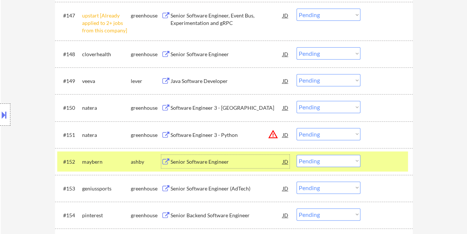
click at [191, 165] on div "Senior Software Engineer" at bounding box center [226, 161] width 112 height 13
